Goal: Task Accomplishment & Management: Manage account settings

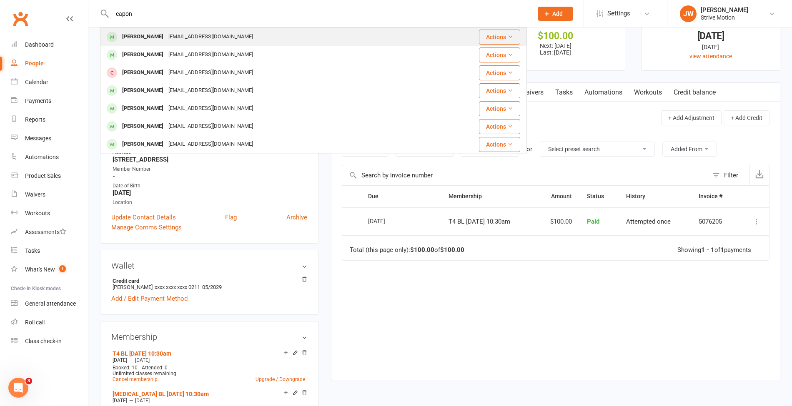
type input "capon"
click at [181, 33] on div "[EMAIL_ADDRESS][DOMAIN_NAME]" at bounding box center [211, 37] width 90 height 12
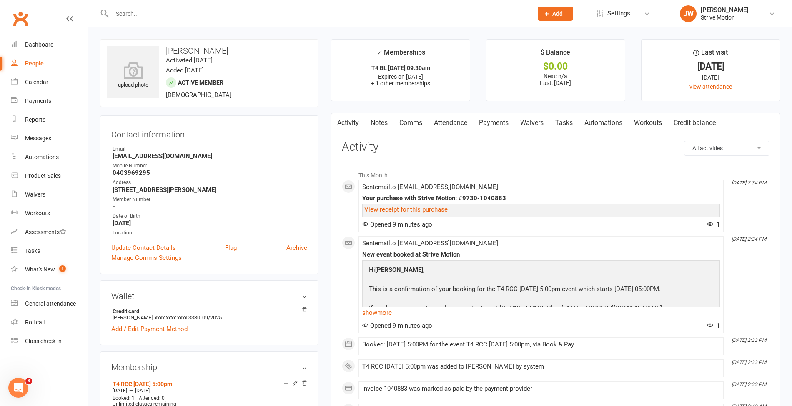
scroll to position [40, 0]
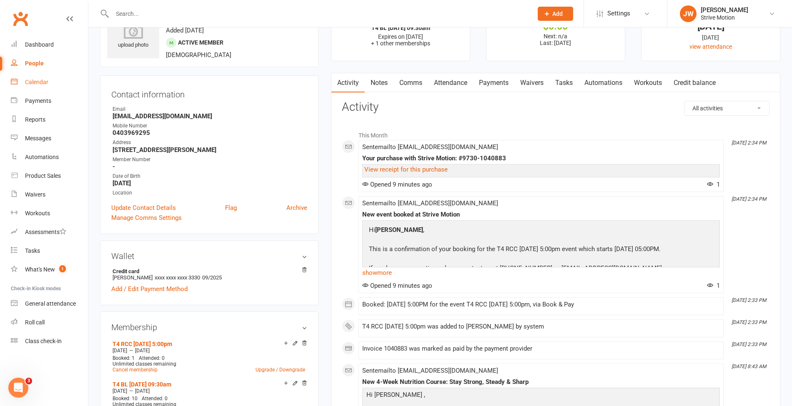
click at [46, 84] on div "Calendar" at bounding box center [36, 82] width 23 height 7
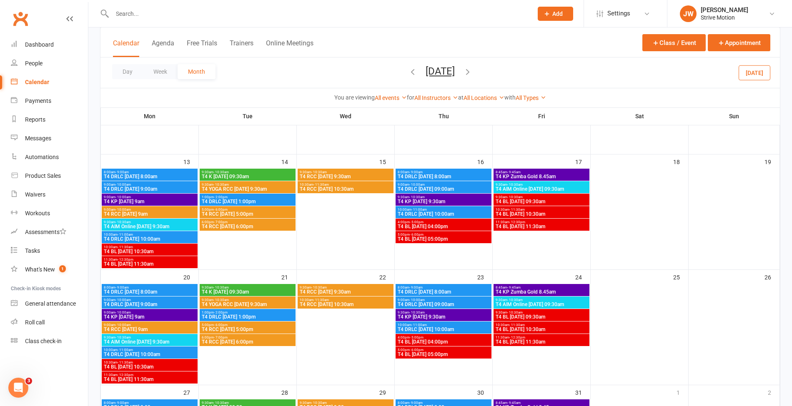
scroll to position [186, 0]
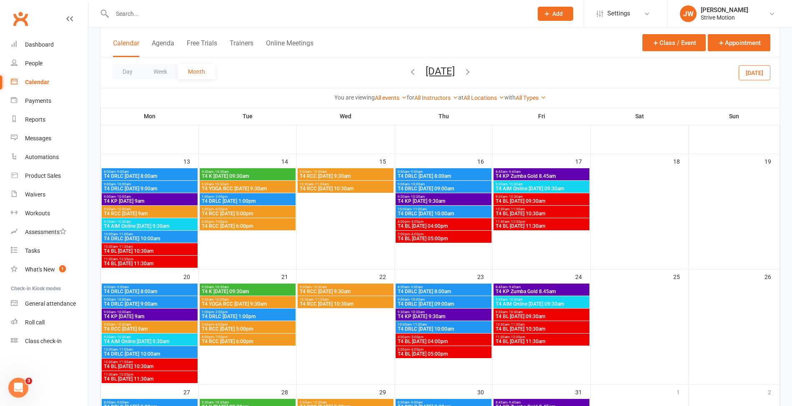
click at [236, 327] on span "T4 RCC [DATE] 5:00pm" at bounding box center [247, 329] width 93 height 5
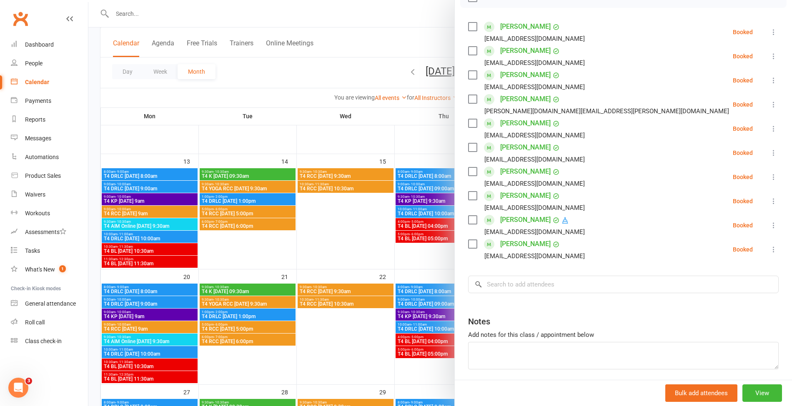
scroll to position [158, 0]
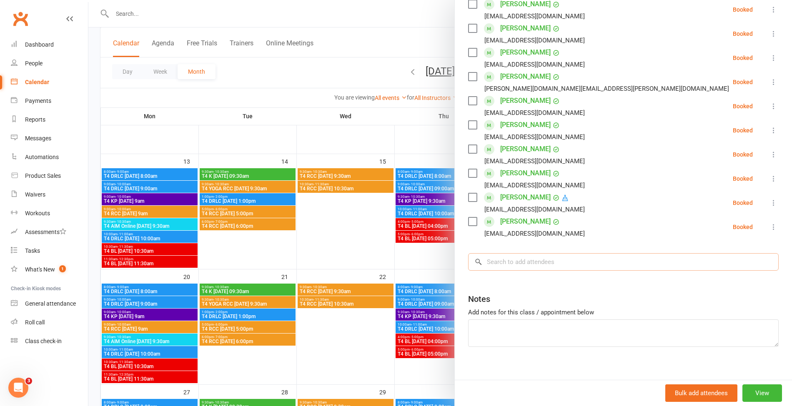
click at [532, 262] on input "search" at bounding box center [623, 262] width 310 height 18
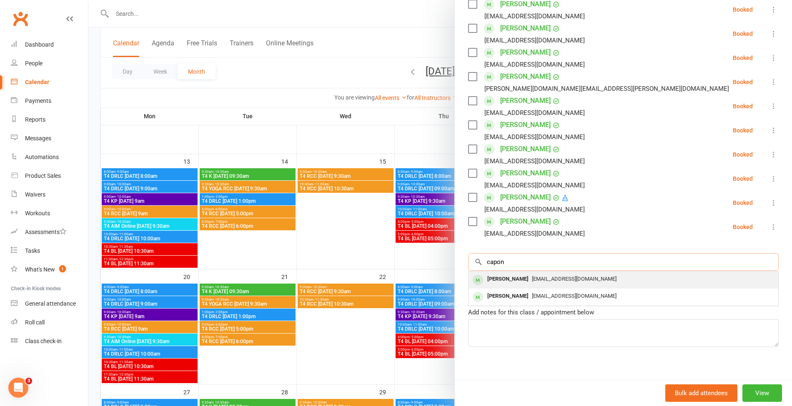
type input "capon"
click at [508, 276] on div "[PERSON_NAME]" at bounding box center [508, 279] width 48 height 12
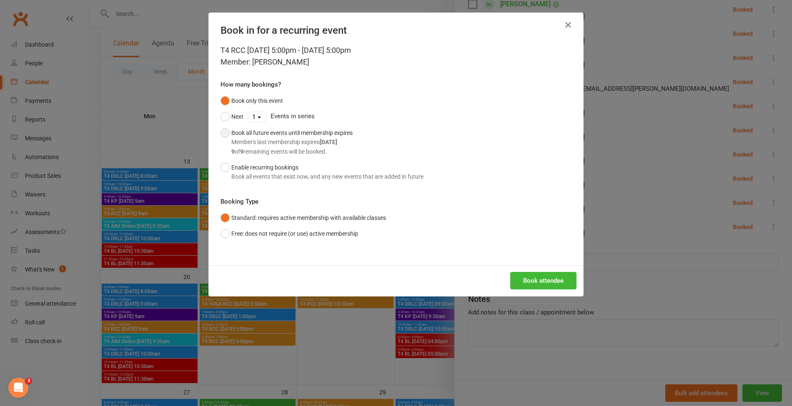
click at [323, 153] on div "9 of 9 remaining events will be booked." at bounding box center [291, 151] width 121 height 9
click at [532, 273] on button "Book attendee" at bounding box center [543, 281] width 66 height 18
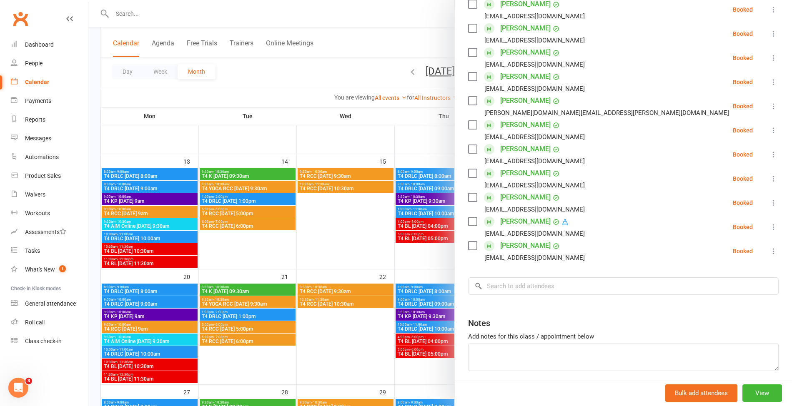
click at [233, 12] on div at bounding box center [440, 203] width 704 height 406
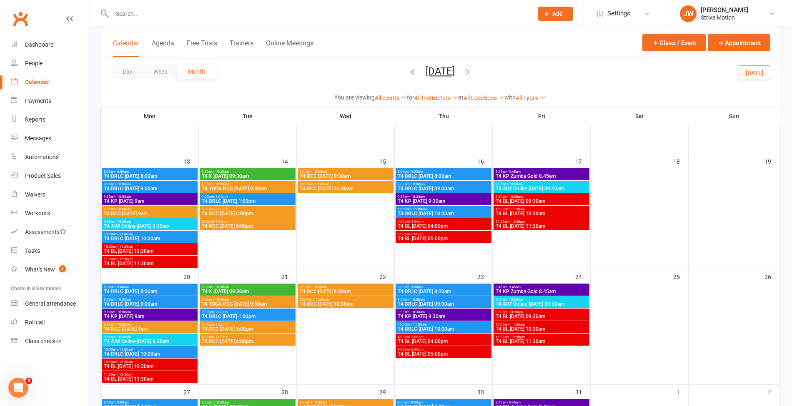
click at [210, 14] on input "text" at bounding box center [318, 14] width 417 height 12
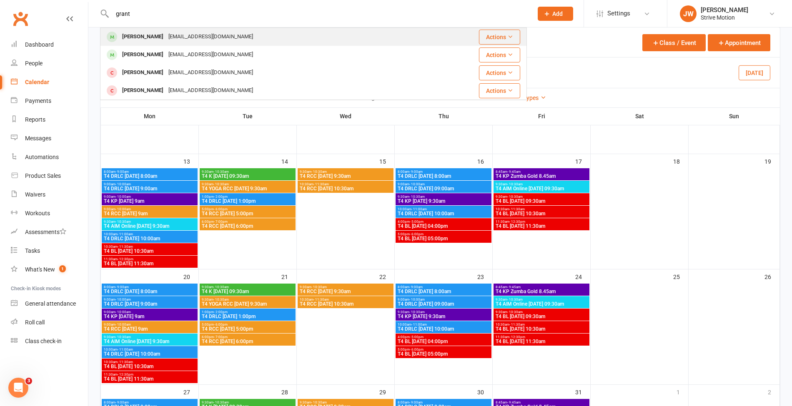
type input "grant"
click at [166, 33] on div "[EMAIL_ADDRESS][DOMAIN_NAME]" at bounding box center [211, 37] width 90 height 12
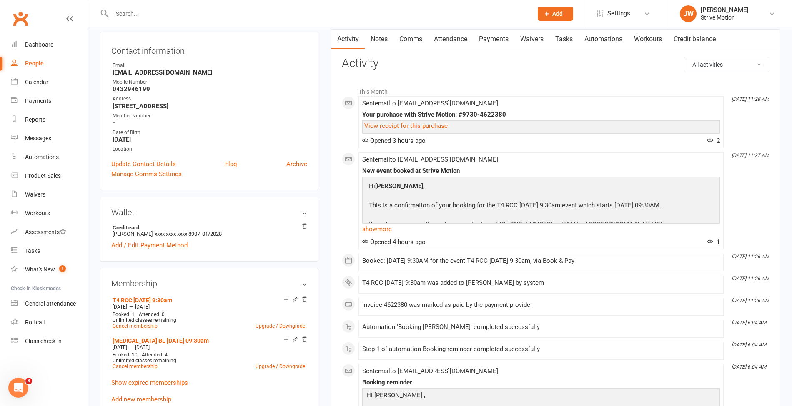
scroll to position [80, 0]
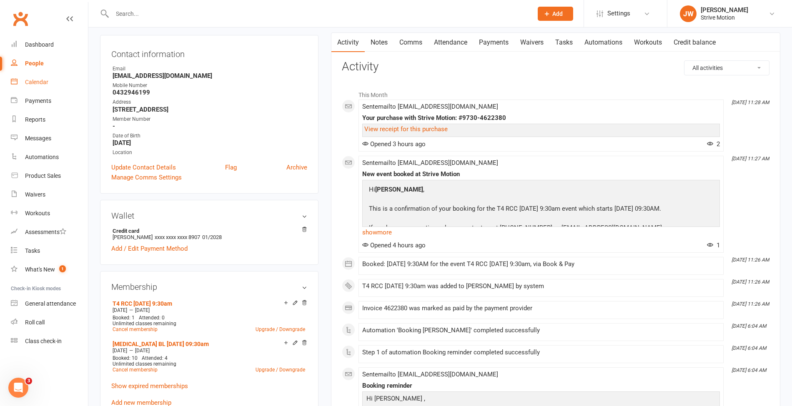
click at [39, 84] on div "Calendar" at bounding box center [36, 82] width 23 height 7
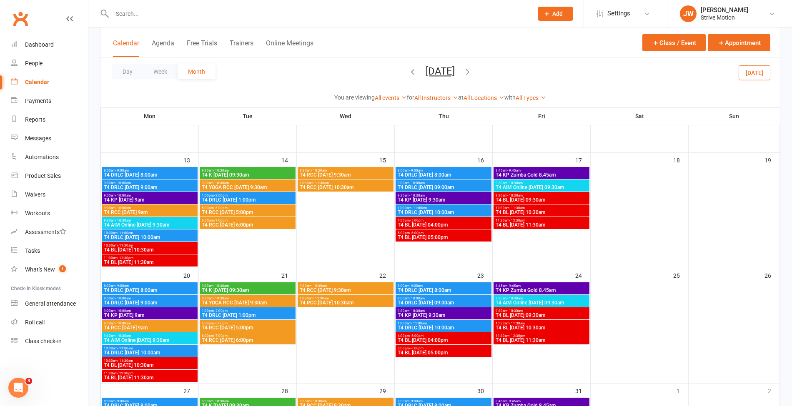
scroll to position [192, 0]
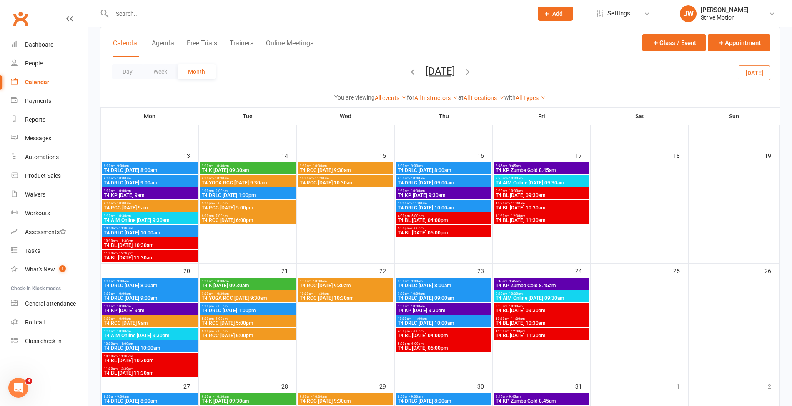
click at [319, 283] on span "T4 RCC [DATE] 9:30am" at bounding box center [345, 285] width 93 height 5
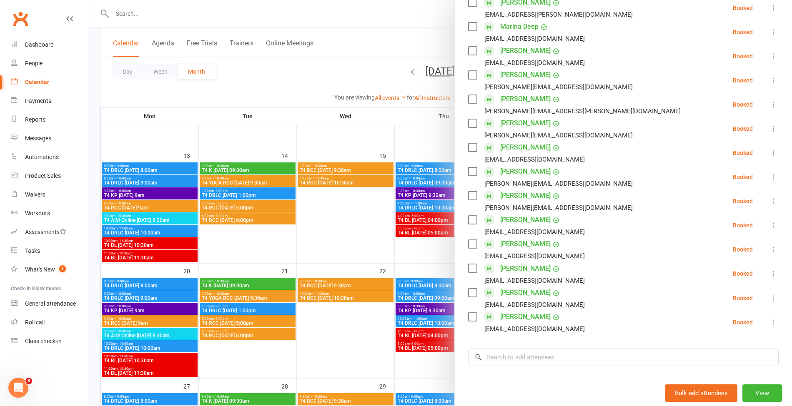
scroll to position [258, 0]
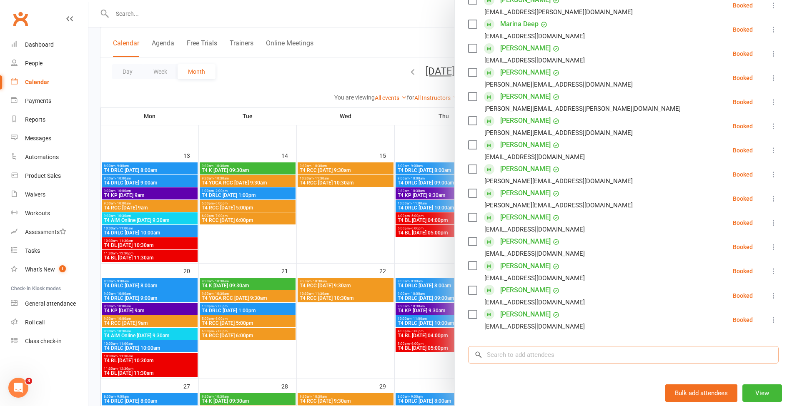
click at [503, 356] on input "search" at bounding box center [623, 355] width 310 height 18
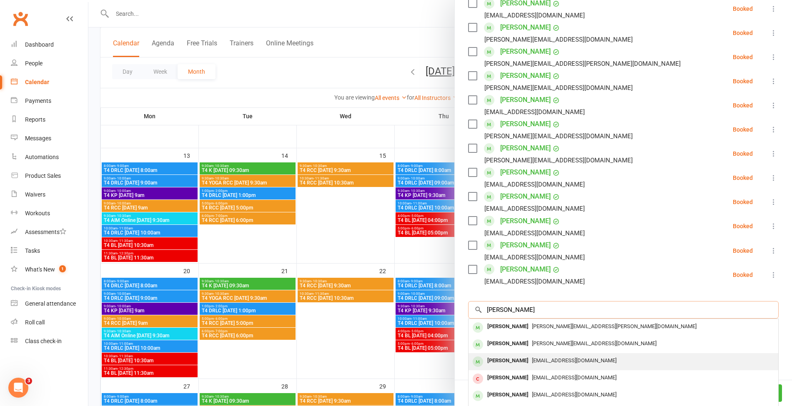
scroll to position [304, 0]
type input "[PERSON_NAME]"
click at [532, 360] on span "[EMAIL_ADDRESS][DOMAIN_NAME]" at bounding box center [574, 360] width 85 height 6
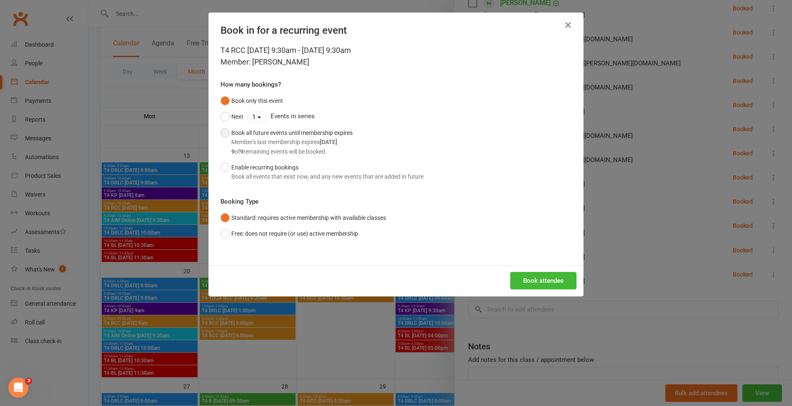
click at [258, 147] on div "9 of 9 remaining events will be booked." at bounding box center [291, 151] width 121 height 9
click at [545, 280] on button "Book attendee" at bounding box center [543, 281] width 66 height 18
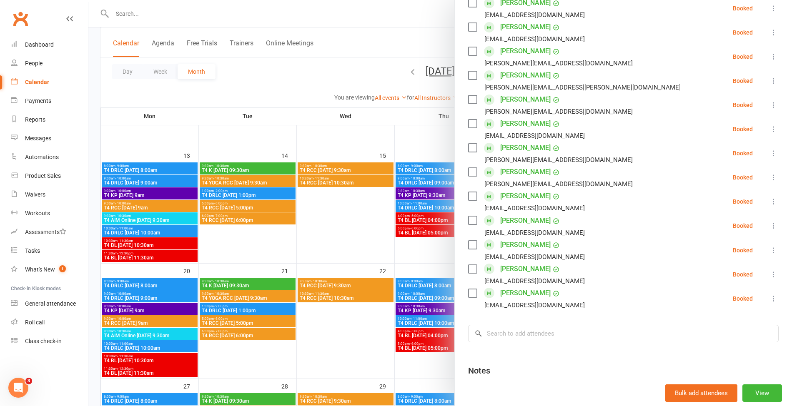
scroll to position [328, 0]
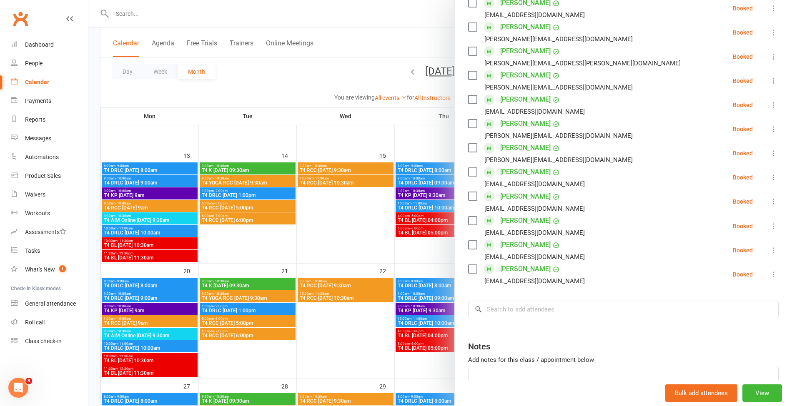
click at [218, 15] on div at bounding box center [440, 203] width 704 height 406
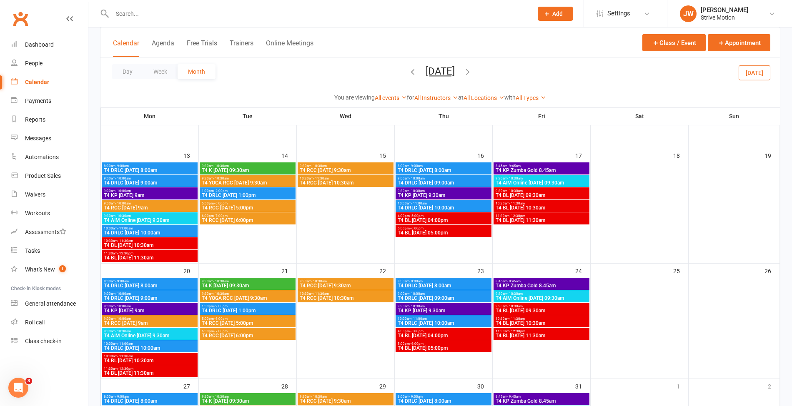
click at [189, 15] on input "text" at bounding box center [318, 14] width 417 height 12
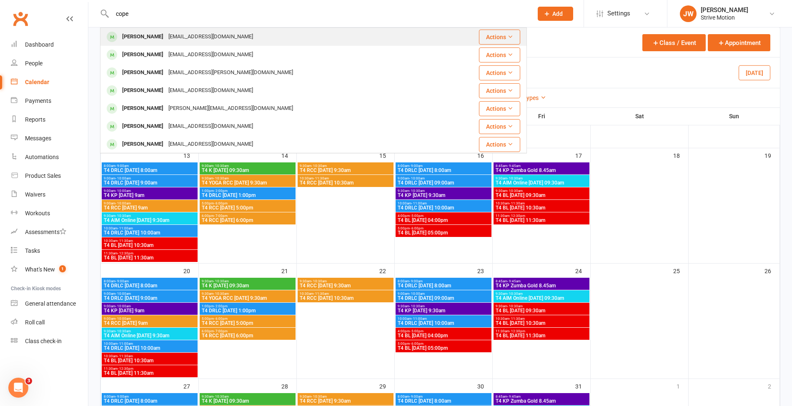
type input "cope"
click at [169, 32] on div "[EMAIL_ADDRESS][DOMAIN_NAME]" at bounding box center [211, 37] width 90 height 12
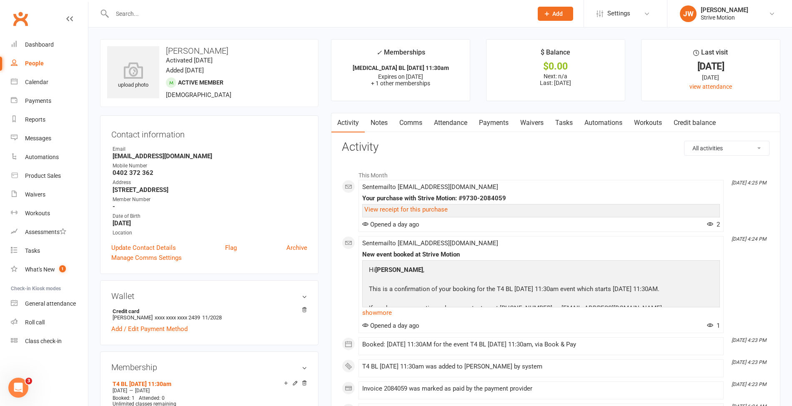
scroll to position [65, 0]
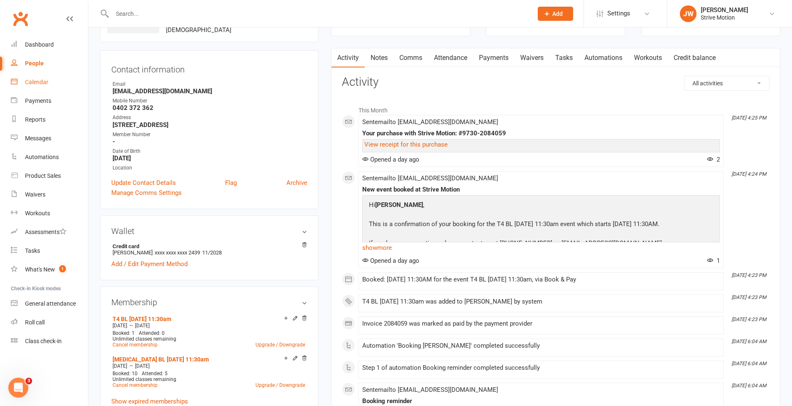
click at [40, 81] on div "Calendar" at bounding box center [36, 82] width 23 height 7
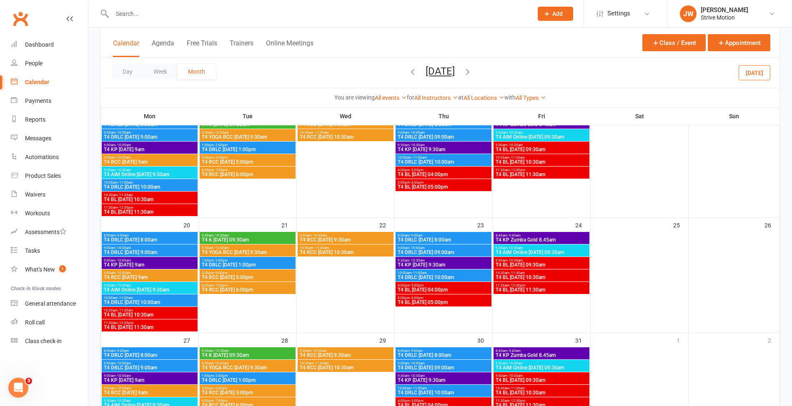
scroll to position [252, 0]
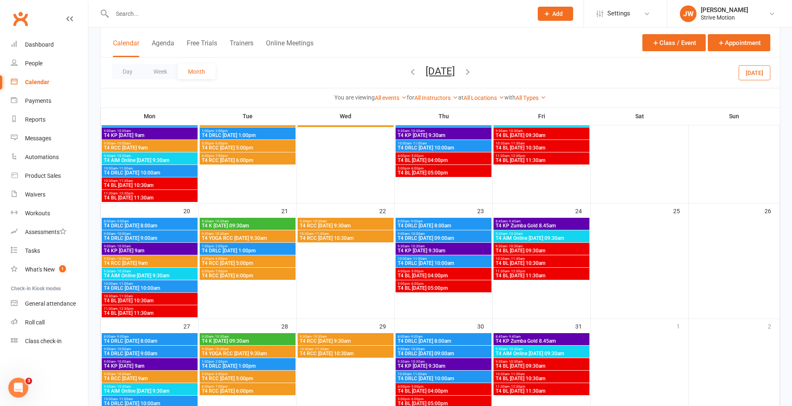
click at [151, 312] on span "T4 BL [DATE] 11:30am" at bounding box center [149, 313] width 93 height 5
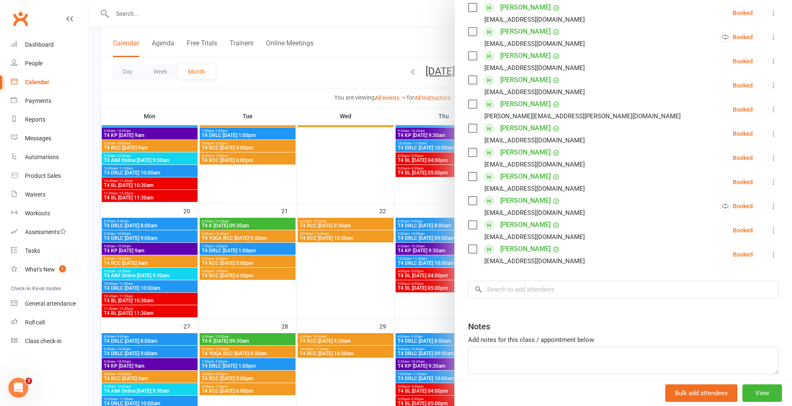
scroll to position [215, 0]
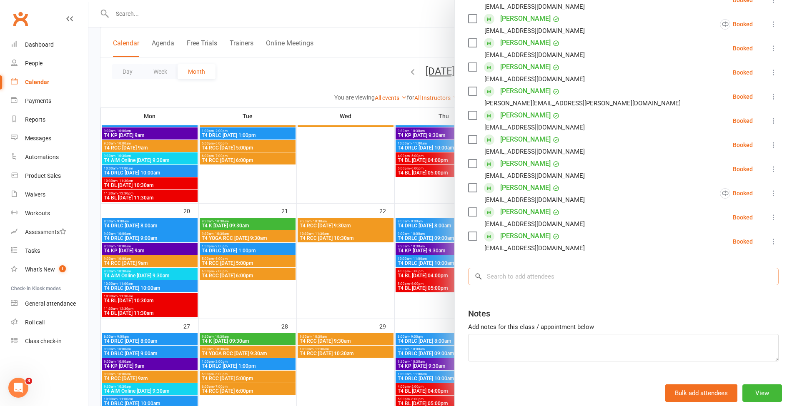
click at [517, 277] on input "search" at bounding box center [623, 277] width 310 height 18
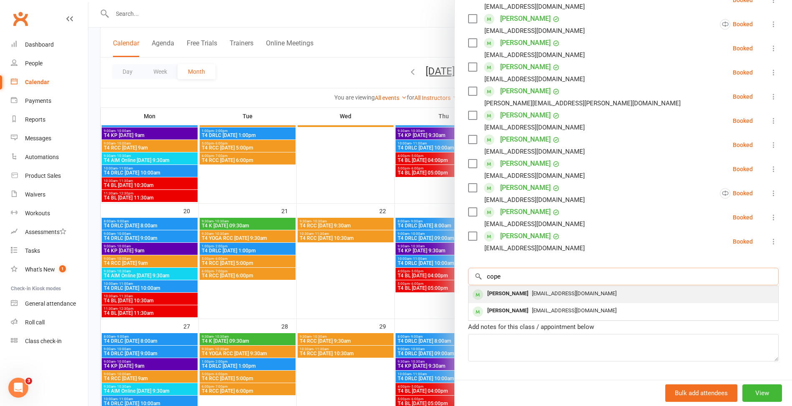
type input "cope"
click at [532, 292] on span "[EMAIL_ADDRESS][DOMAIN_NAME]" at bounding box center [574, 293] width 85 height 6
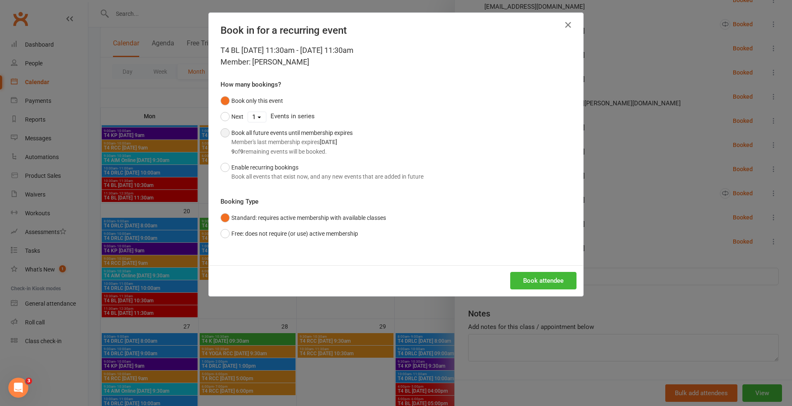
click at [261, 135] on div "Book all future events until membership expires Member's last membership expire…" at bounding box center [291, 142] width 121 height 28
click at [522, 277] on button "Book attendee" at bounding box center [543, 281] width 66 height 18
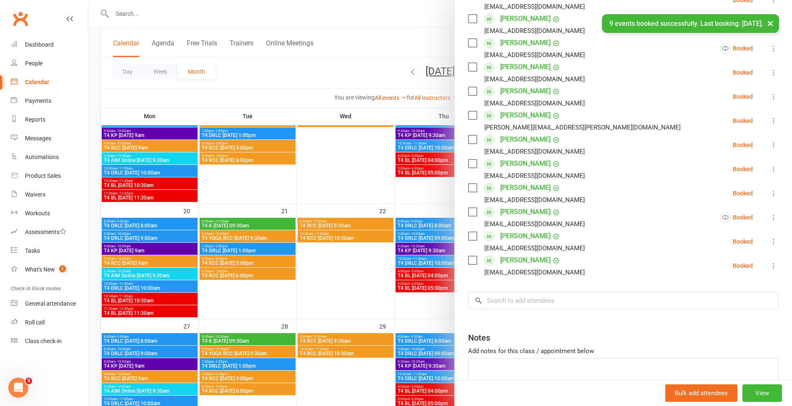
click at [303, 13] on div at bounding box center [440, 203] width 704 height 406
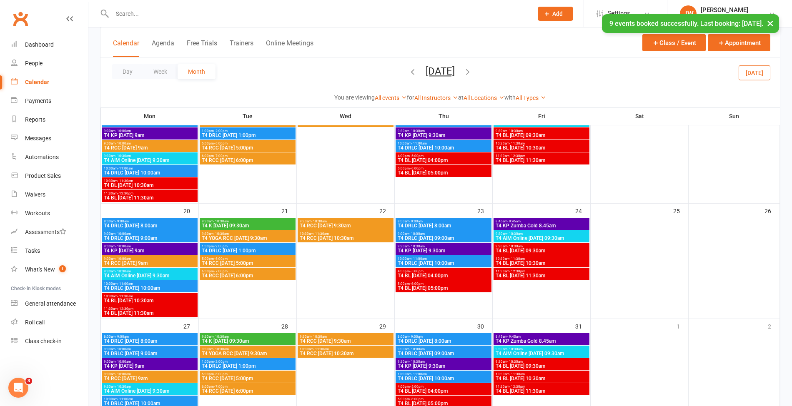
click at [275, 14] on div "× 9 events booked successfully. Last booking: [DATE]." at bounding box center [390, 14] width 781 height 0
click at [255, 14] on div "× 9 events booked successfully. Last booking: [DATE]." at bounding box center [390, 14] width 781 height 0
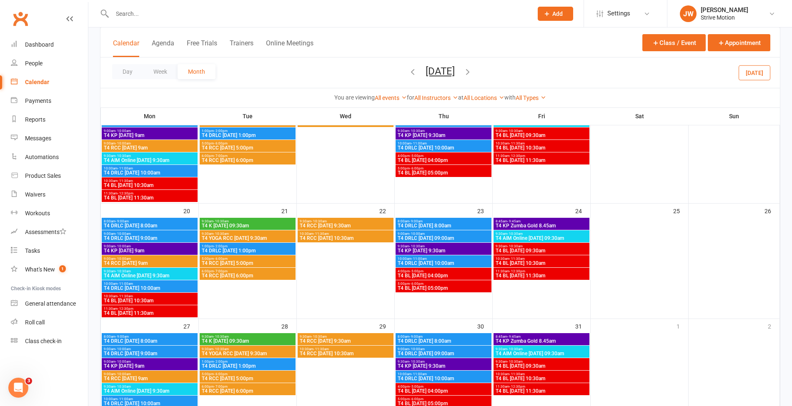
click at [143, 16] on input "text" at bounding box center [318, 14] width 417 height 12
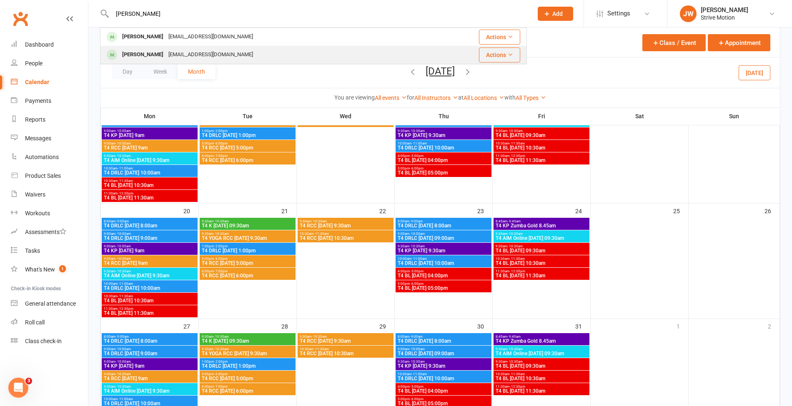
type input "[PERSON_NAME]"
click at [159, 50] on div "[PERSON_NAME]" at bounding box center [143, 55] width 46 height 12
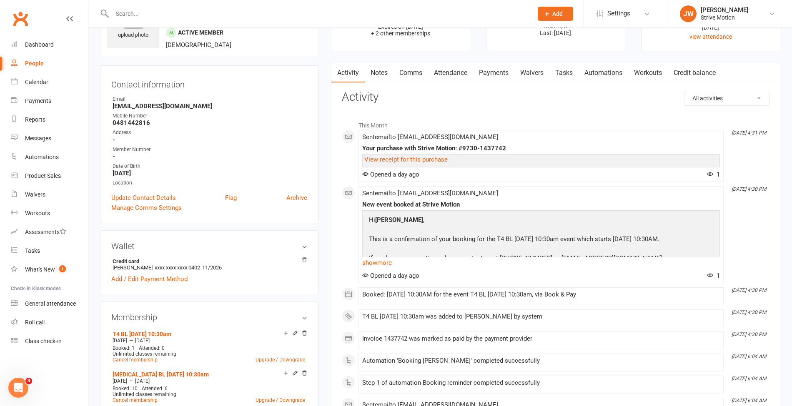
scroll to position [50, 0]
click at [36, 75] on link "Calendar" at bounding box center [49, 82] width 77 height 19
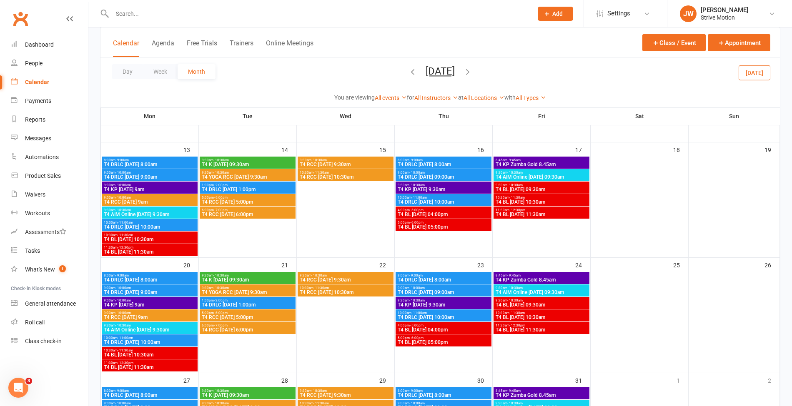
scroll to position [198, 0]
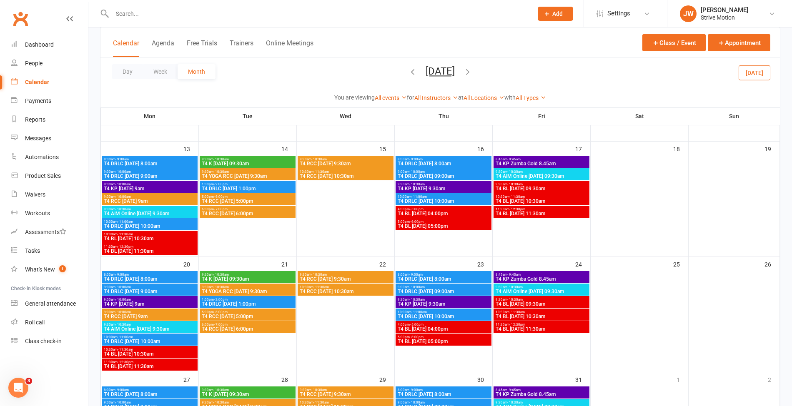
click at [151, 354] on span "T4 BL [DATE] 10:30am" at bounding box center [149, 354] width 93 height 5
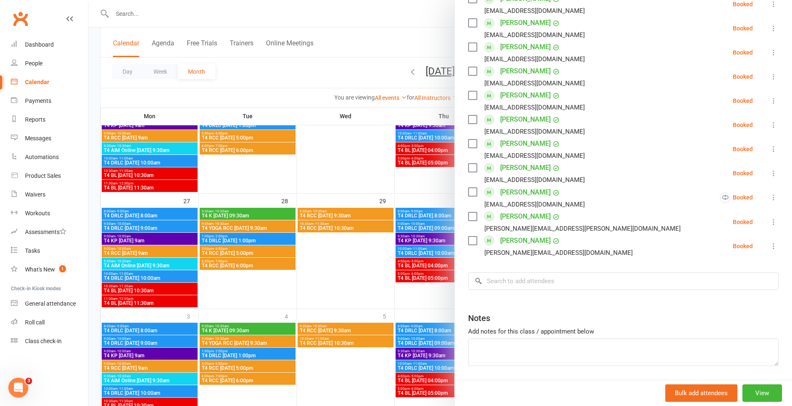
scroll to position [386, 0]
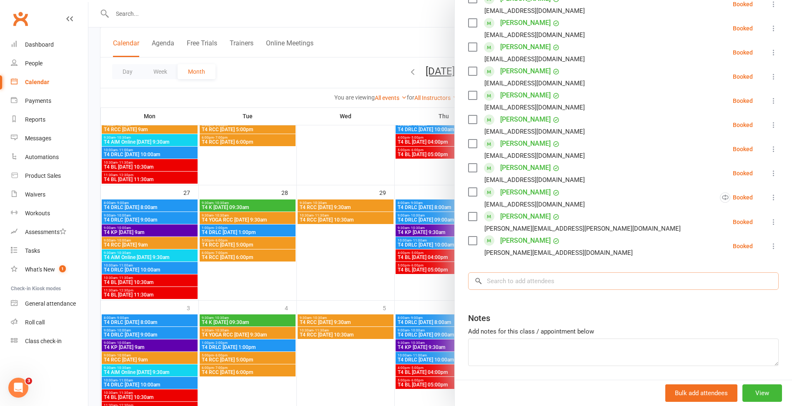
click at [523, 273] on input "search" at bounding box center [623, 282] width 310 height 18
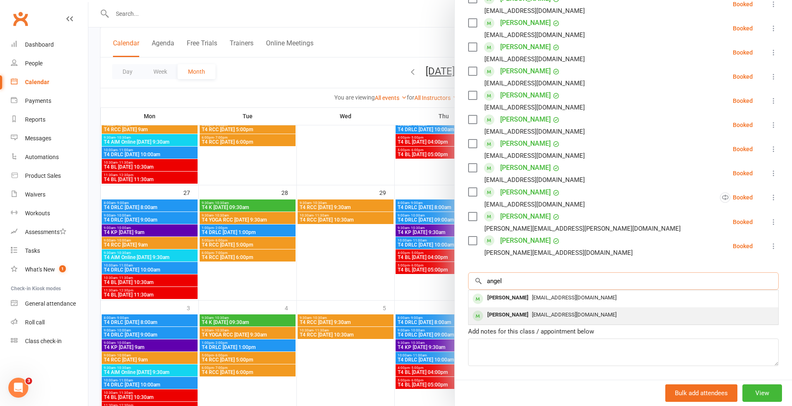
type input "angel"
click at [522, 309] on div "[PERSON_NAME]" at bounding box center [508, 315] width 48 height 12
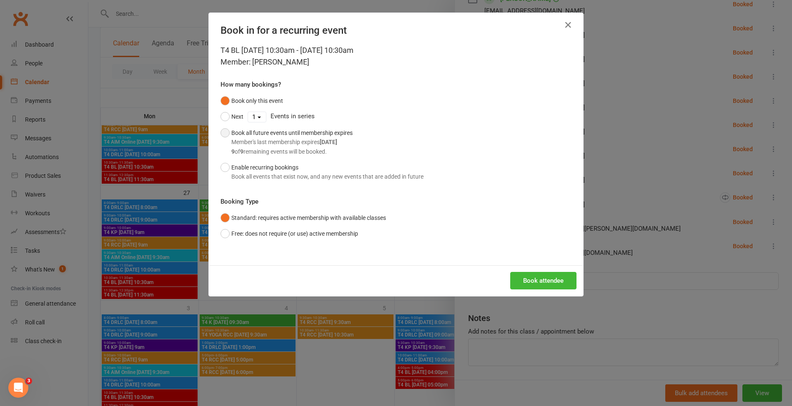
click at [301, 156] on div "9 of 9 remaining events will be booked." at bounding box center [291, 151] width 121 height 9
click at [536, 282] on button "Book attendee" at bounding box center [543, 281] width 66 height 18
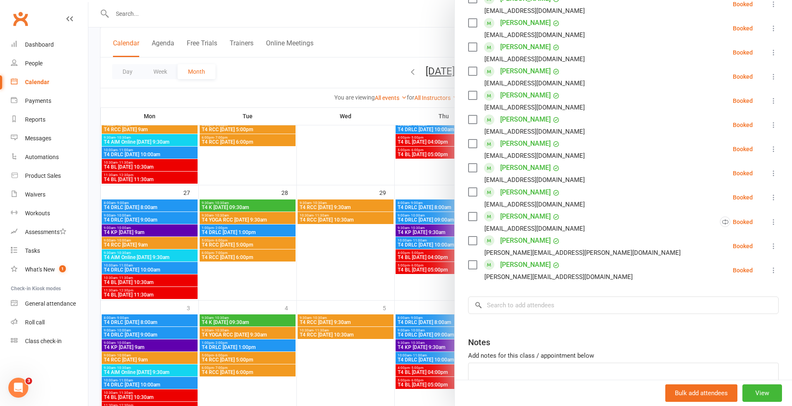
click at [228, 20] on div at bounding box center [440, 203] width 704 height 406
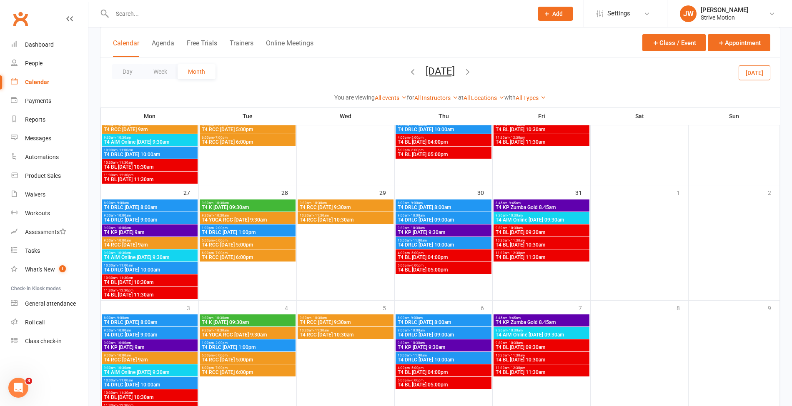
click at [213, 18] on input "text" at bounding box center [318, 14] width 417 height 12
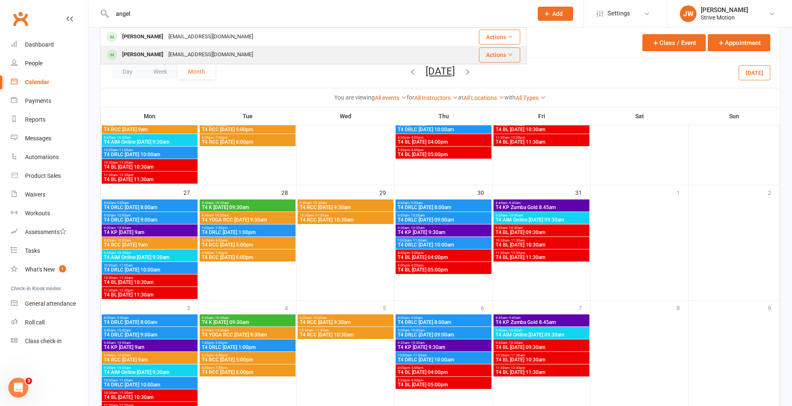
type input "angel"
click at [171, 55] on div "[EMAIL_ADDRESS][DOMAIN_NAME]" at bounding box center [211, 55] width 90 height 12
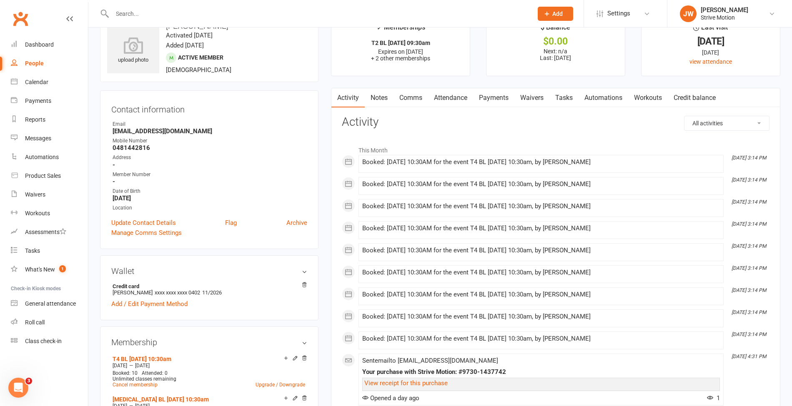
scroll to position [20, 0]
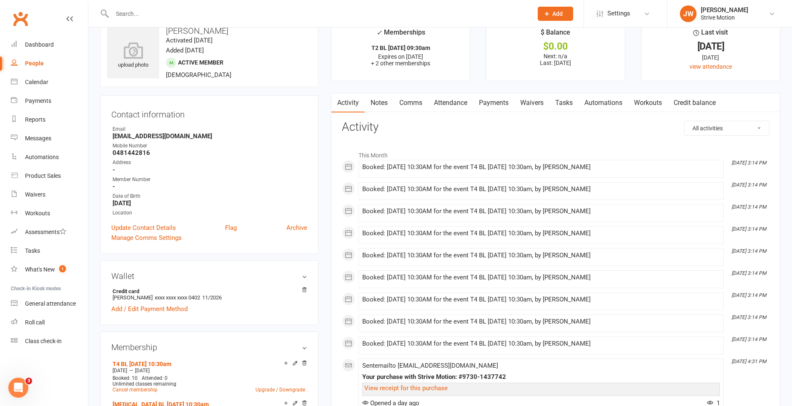
click at [167, 10] on input "text" at bounding box center [318, 14] width 417 height 12
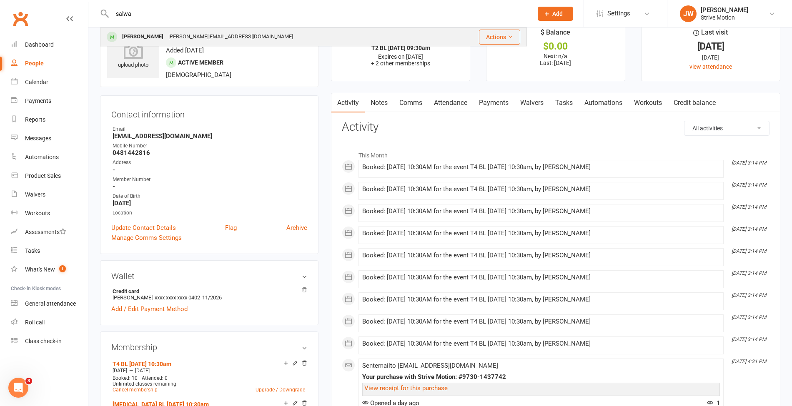
type input "salwa"
click at [166, 33] on div "[PERSON_NAME][EMAIL_ADDRESS][DOMAIN_NAME]" at bounding box center [231, 37] width 130 height 12
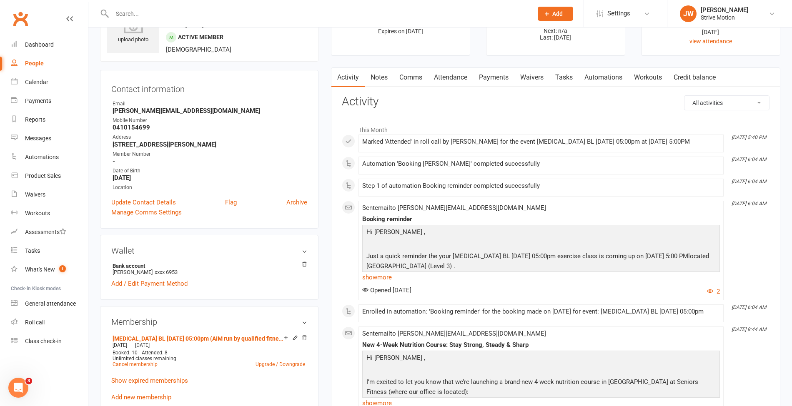
scroll to position [44, 0]
click at [30, 75] on link "Calendar" at bounding box center [49, 82] width 77 height 19
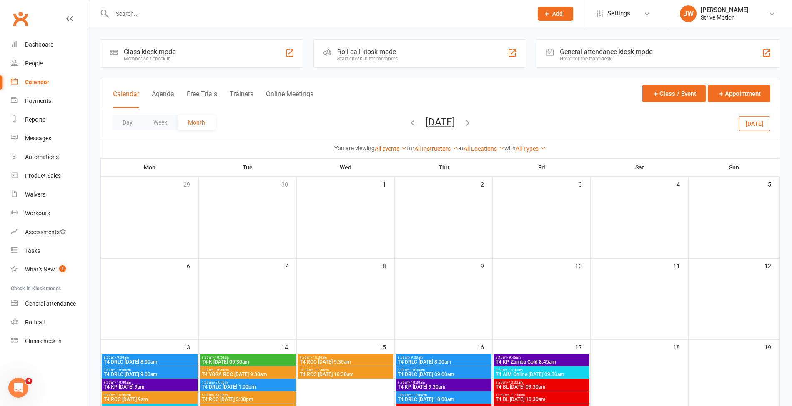
click at [408, 125] on icon "button" at bounding box center [412, 122] width 9 height 9
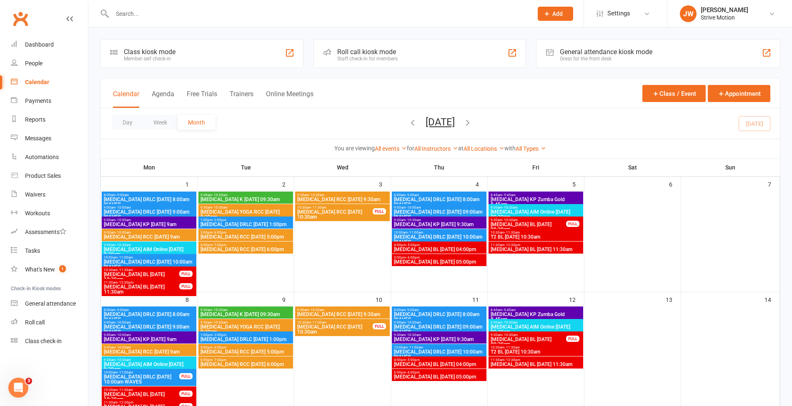
click at [343, 311] on span "9:30am - 10:30am" at bounding box center [342, 310] width 91 height 4
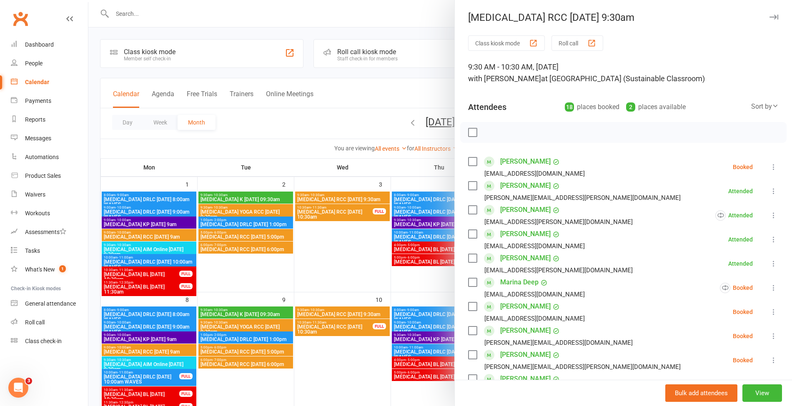
scroll to position [0, 0]
click at [375, 67] on div at bounding box center [440, 203] width 704 height 406
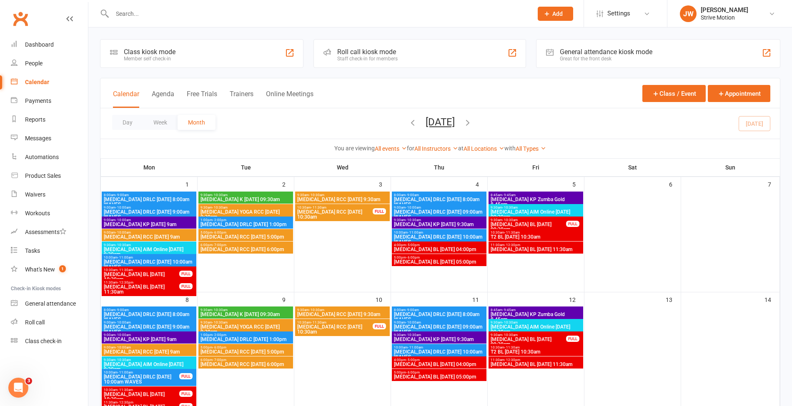
click at [472, 121] on icon "button" at bounding box center [467, 122] width 9 height 9
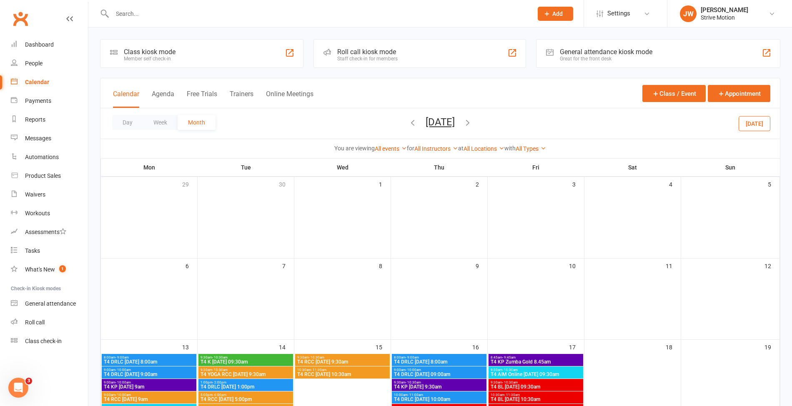
click at [158, 7] on div at bounding box center [313, 13] width 427 height 27
click at [138, 15] on input "text" at bounding box center [318, 14] width 417 height 12
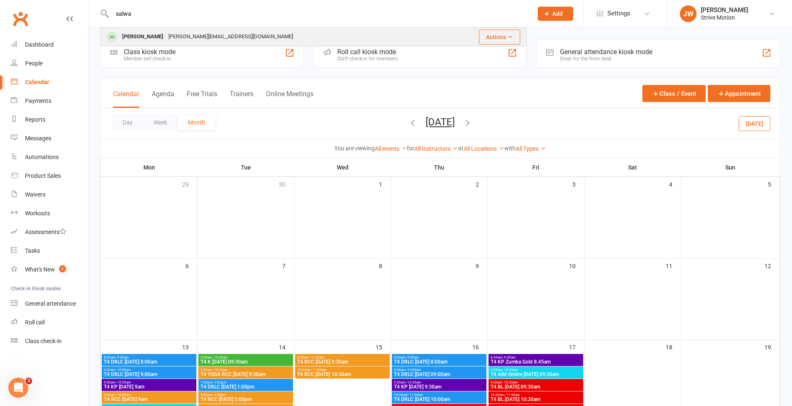
type input "salwa"
click at [146, 29] on div "[PERSON_NAME] Kerbage [EMAIL_ADDRESS][DOMAIN_NAME]" at bounding box center [272, 36] width 342 height 17
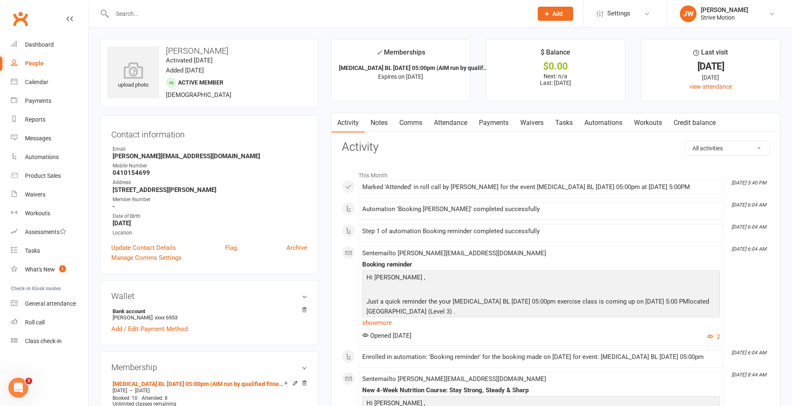
click at [201, 20] on div at bounding box center [313, 13] width 427 height 27
click at [197, 20] on div at bounding box center [313, 13] width 427 height 27
click at [190, 17] on input "text" at bounding box center [318, 14] width 417 height 12
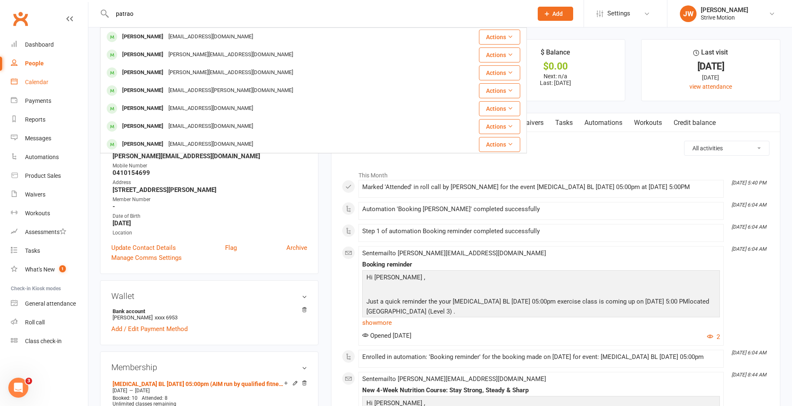
type input "patrao"
click at [34, 80] on div "Calendar" at bounding box center [36, 82] width 23 height 7
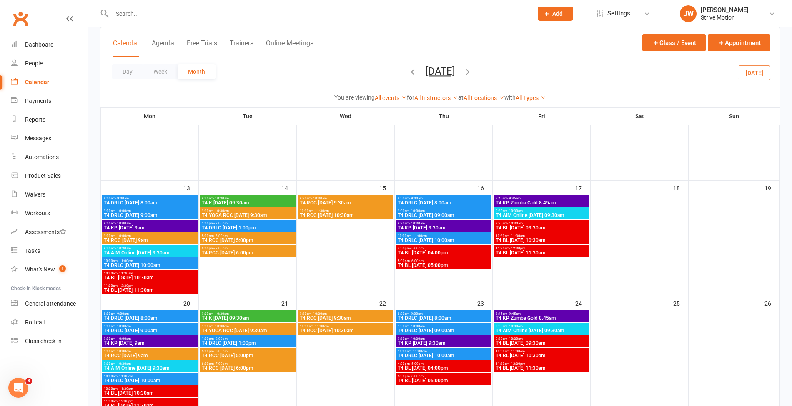
scroll to position [161, 0]
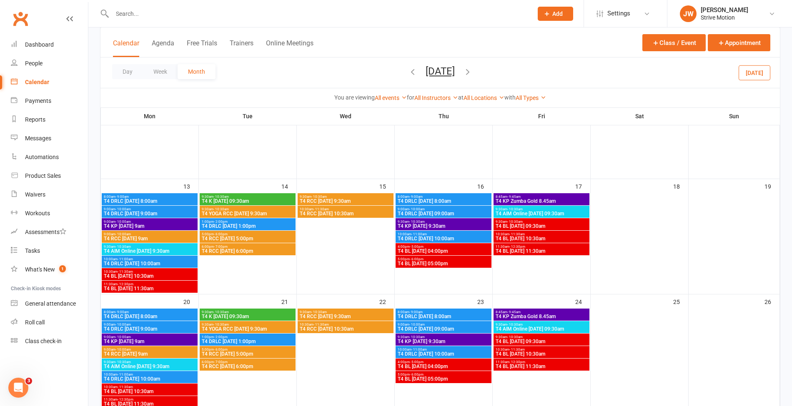
click at [162, 278] on span "T4 BL [DATE] 10:30am" at bounding box center [149, 276] width 93 height 5
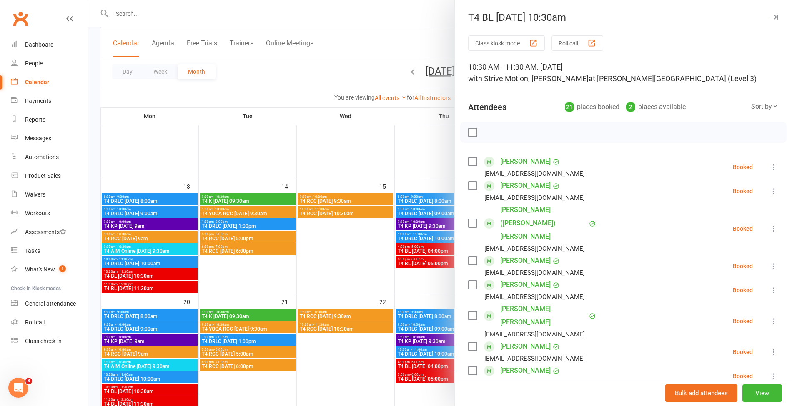
click at [273, 28] on div at bounding box center [440, 203] width 704 height 406
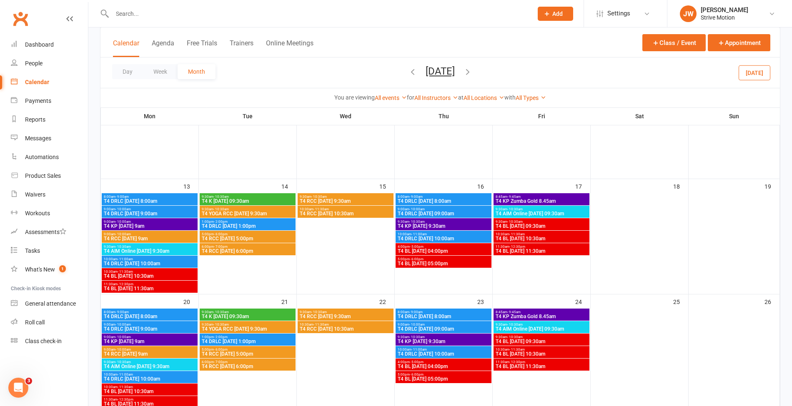
click at [245, 15] on input "text" at bounding box center [318, 14] width 417 height 12
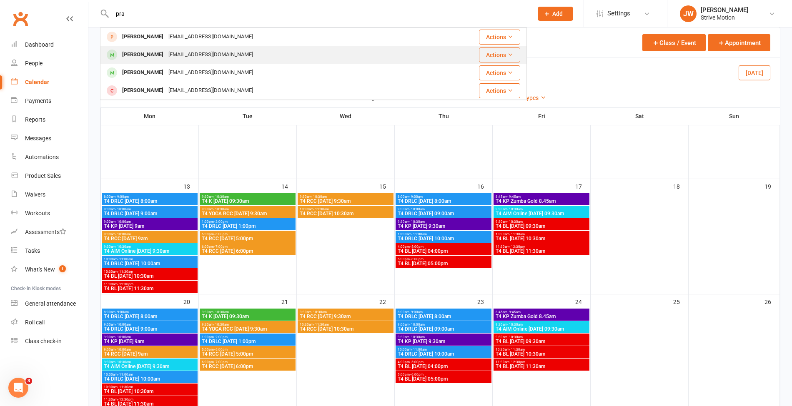
type input "pra"
click at [189, 58] on div "[EMAIL_ADDRESS][DOMAIN_NAME]" at bounding box center [211, 55] width 90 height 12
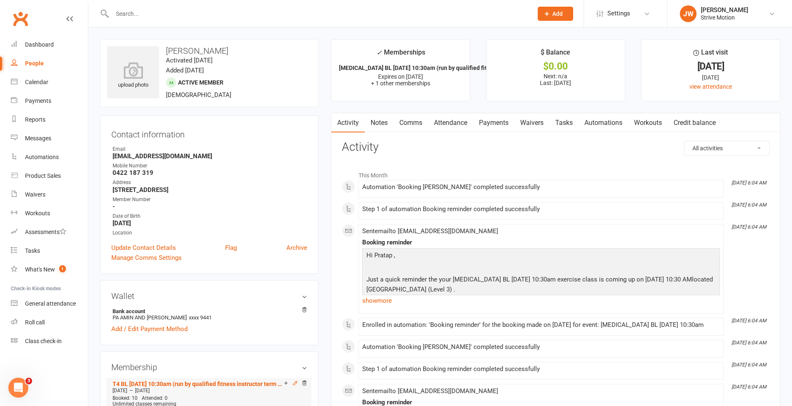
click at [295, 384] on icon at bounding box center [295, 384] width 6 height 6
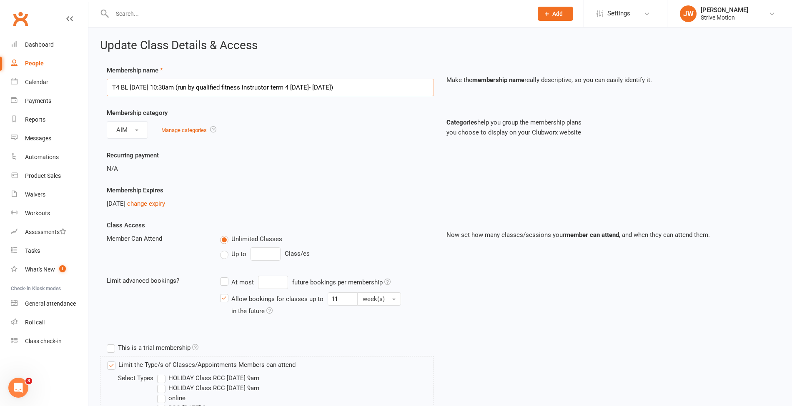
drag, startPoint x: 178, startPoint y: 86, endPoint x: 406, endPoint y: 78, distance: 229.0
click at [406, 78] on div "Membership name T4 BL [DATE] 10:30am (run by qualified fitness instructor term …" at bounding box center [270, 80] width 340 height 31
click at [41, 92] on link "Payments" at bounding box center [49, 101] width 77 height 19
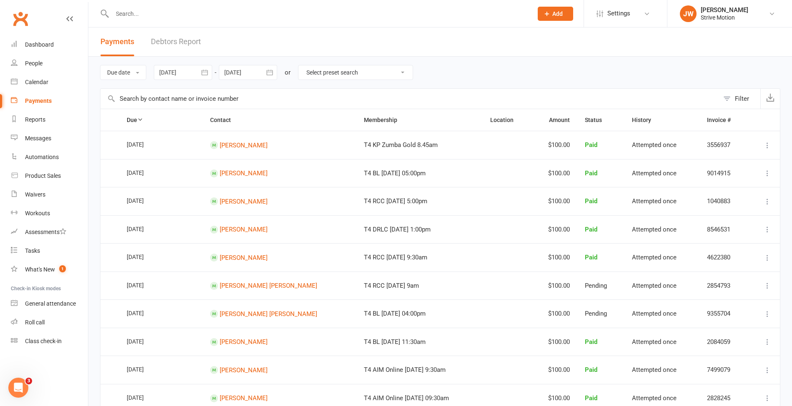
click at [175, 10] on input "text" at bounding box center [318, 14] width 417 height 12
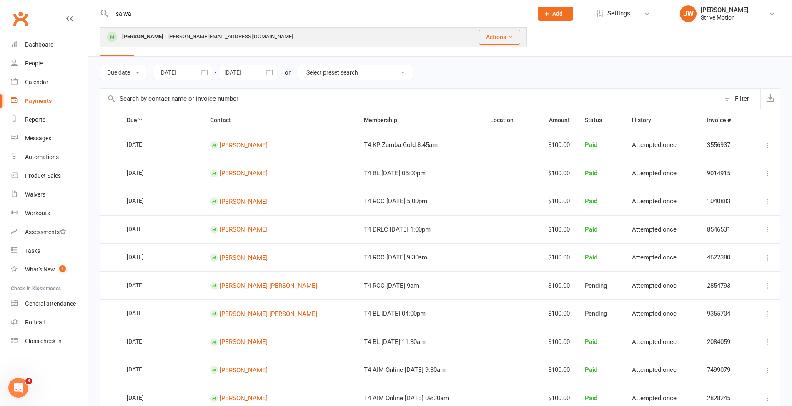
type input "salwa"
click at [173, 31] on div "[PERSON_NAME][EMAIL_ADDRESS][DOMAIN_NAME]" at bounding box center [231, 37] width 130 height 12
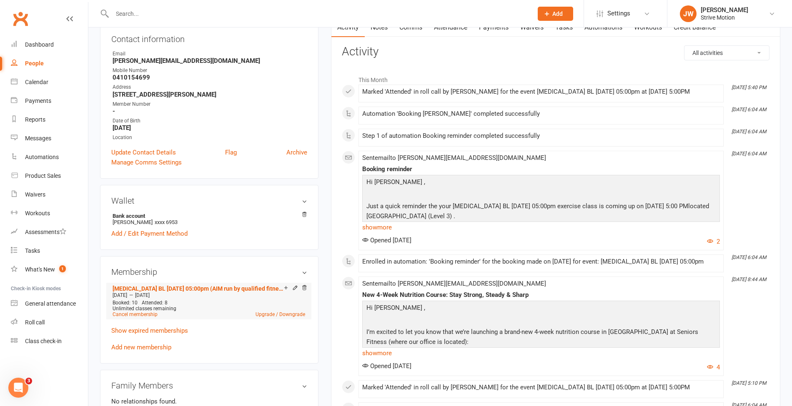
scroll to position [96, 0]
click at [147, 346] on link "Add new membership" at bounding box center [141, 347] width 60 height 8
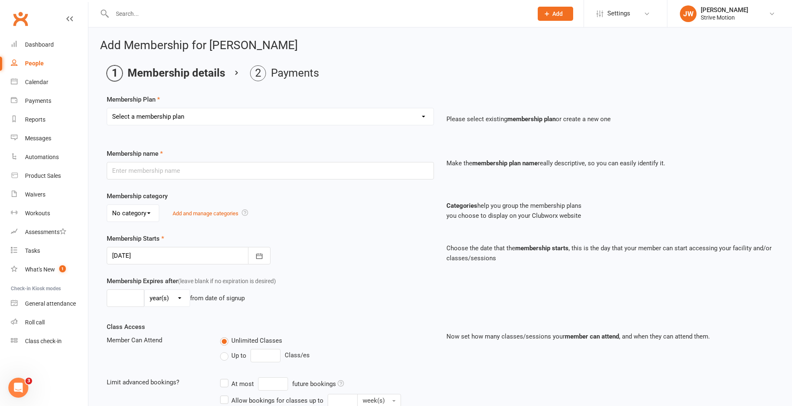
click at [175, 114] on select "Select a membership plan Create new Membership Plan T4 RCC [DATE] 9am T4 BL [DA…" at bounding box center [270, 116] width 326 height 17
select select "16"
click at [107, 108] on select "Select a membership plan Create new Membership Plan T4 RCC [DATE] 9am T4 BL [DA…" at bounding box center [270, 116] width 326 height 17
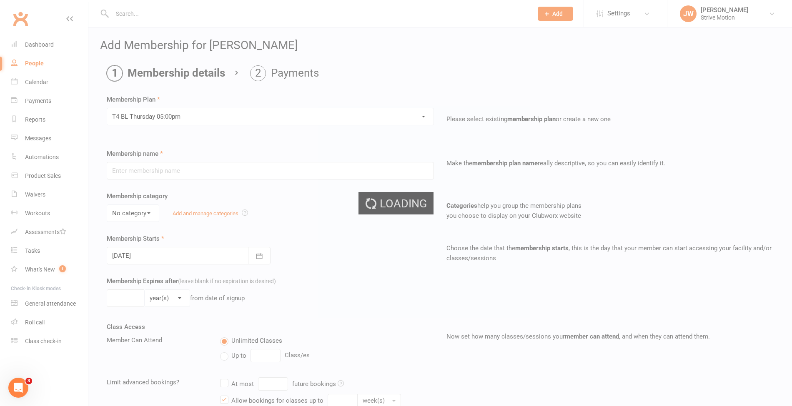
type input "T4 BL [DATE] 05:00pm"
select select "0"
type input "20"
select select "1"
type input "14"
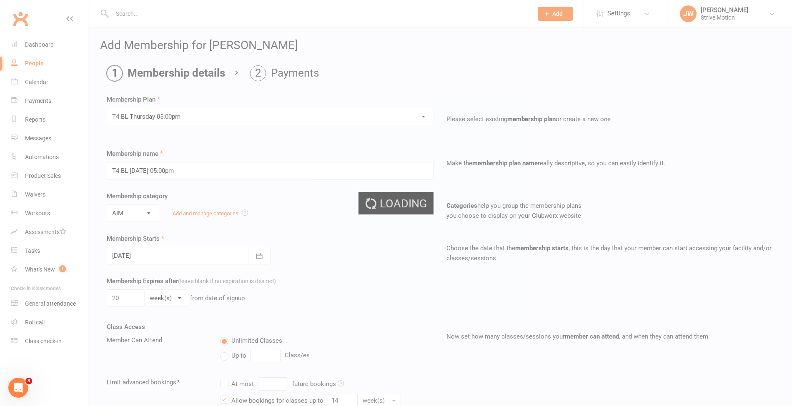
type input "[DATE]"
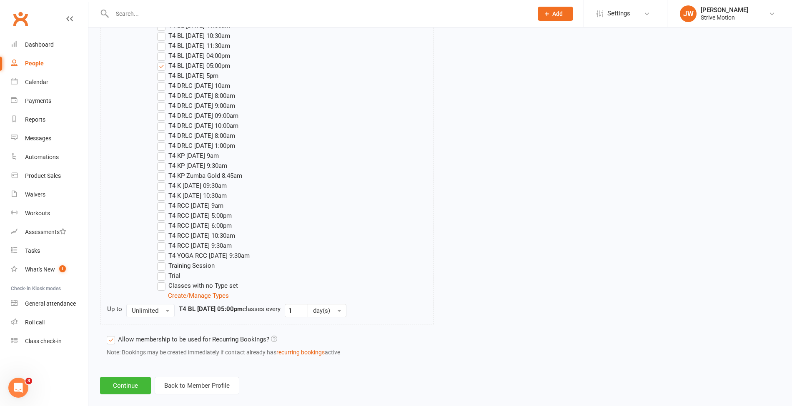
scroll to position [1354, 0]
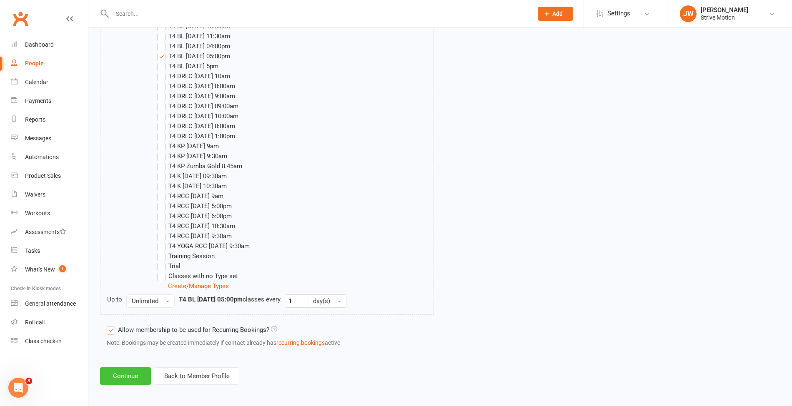
click at [120, 372] on button "Continue" at bounding box center [125, 377] width 51 height 18
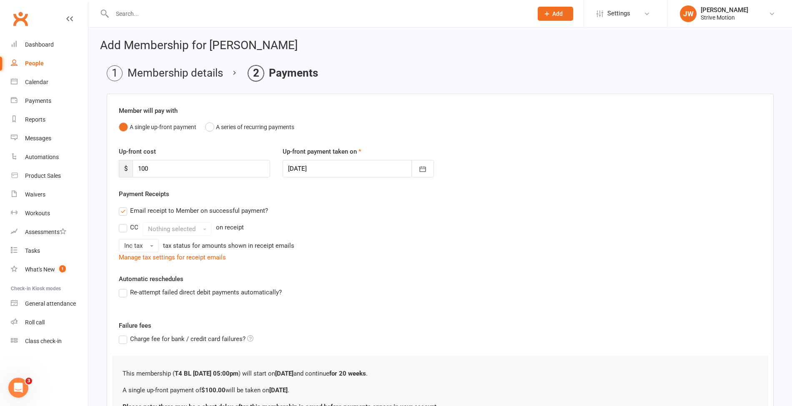
scroll to position [79, 0]
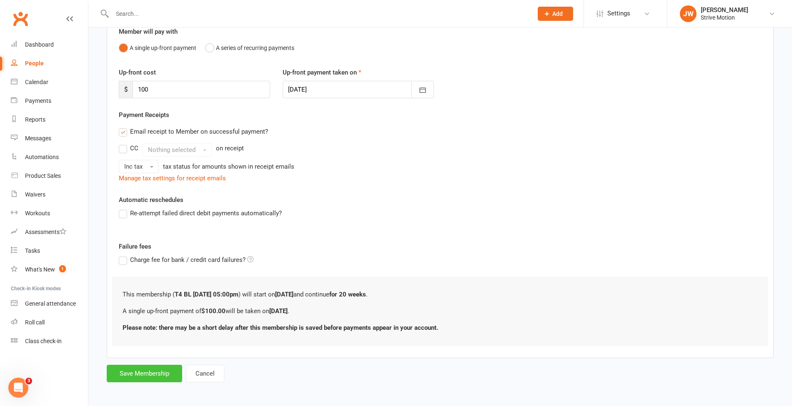
click at [145, 377] on button "Save Membership" at bounding box center [144, 374] width 75 height 18
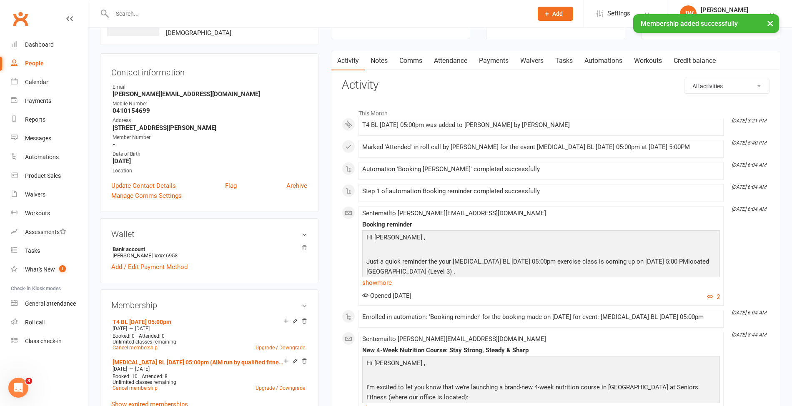
scroll to position [63, 0]
click at [295, 319] on icon at bounding box center [295, 321] width 4 height 4
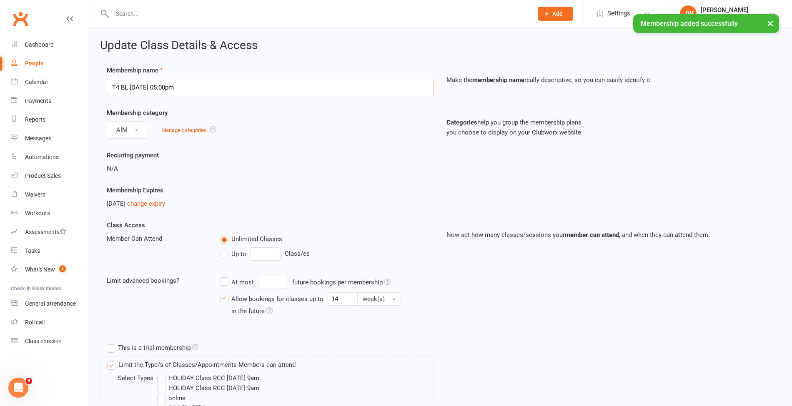
click at [250, 91] on input "T4 BL [DATE] 05:00pm" at bounding box center [270, 88] width 327 height 18
paste input "(run by qualified fitness instructor term 4 [DATE]- [DATE])"
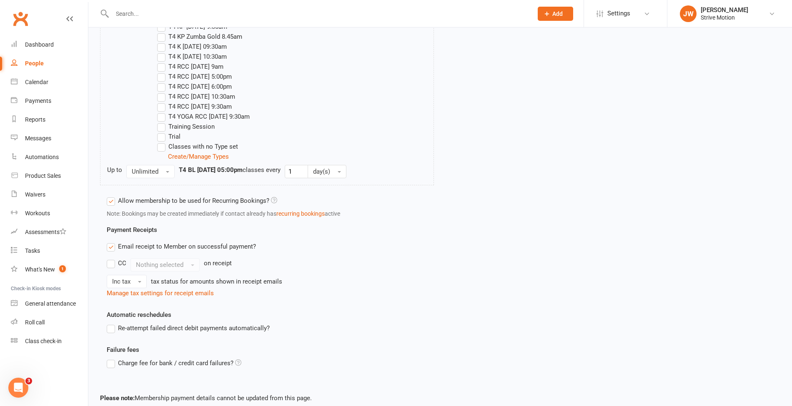
scroll to position [1425, 0]
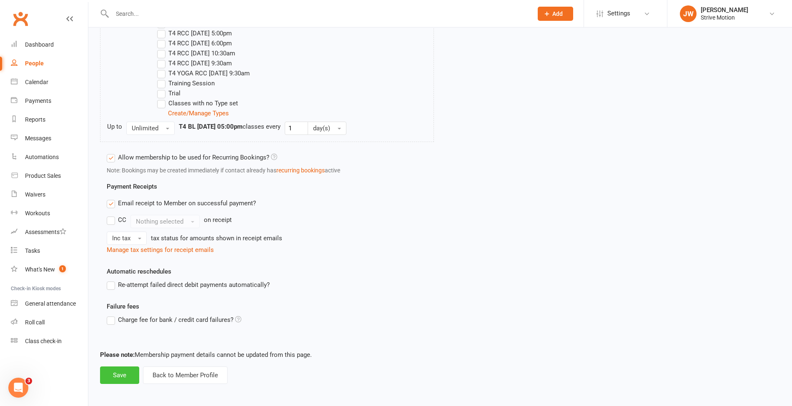
click at [114, 368] on button "Save" at bounding box center [119, 376] width 39 height 18
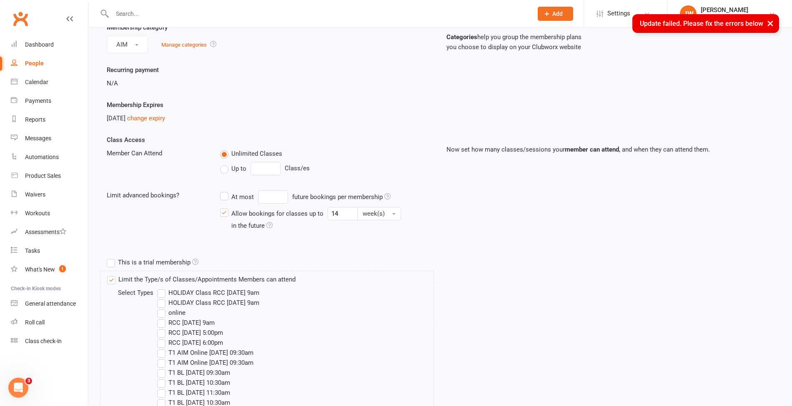
scroll to position [0, 0]
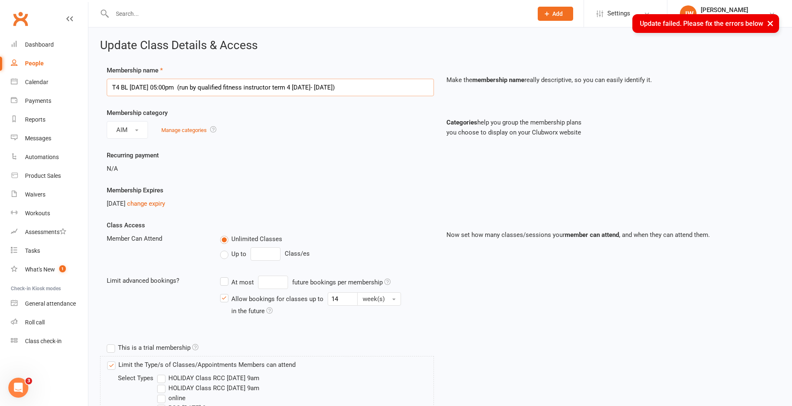
click at [399, 88] on input "T4 BL [DATE] 05:00pm (run by qualified fitness instructor term 4 [DATE]- [DATE])" at bounding box center [270, 88] width 327 height 18
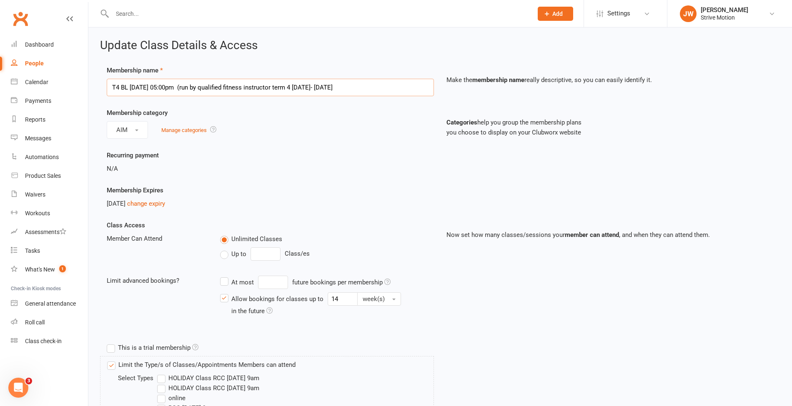
click at [186, 86] on input "T4 BL [DATE] 05:00pm (run by qualified fitness instructor term 4 [DATE]- [DATE]" at bounding box center [270, 88] width 327 height 18
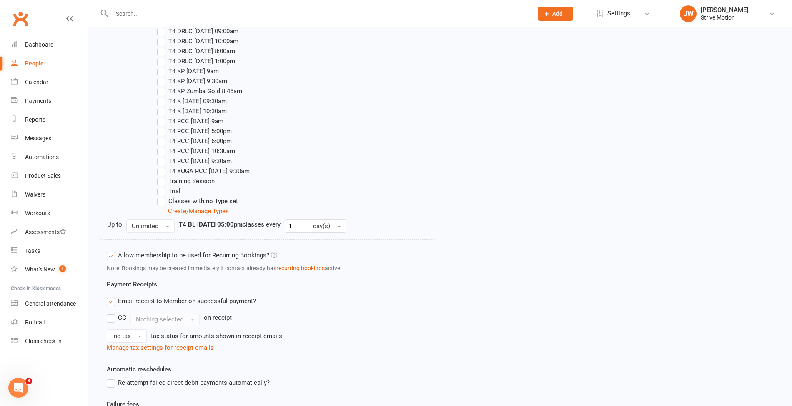
scroll to position [1425, 0]
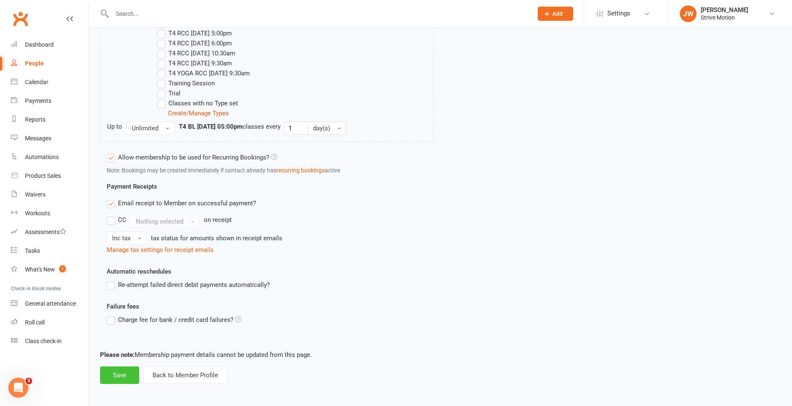
type input "T4 BL [DATE] 05:00pm run by qualified fitness instructor term 4 [DATE]- [DATE]"
click at [120, 368] on button "Save" at bounding box center [119, 376] width 39 height 18
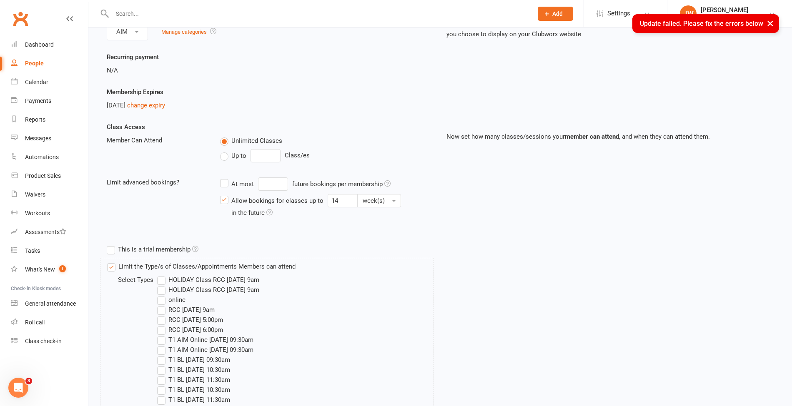
scroll to position [0, 0]
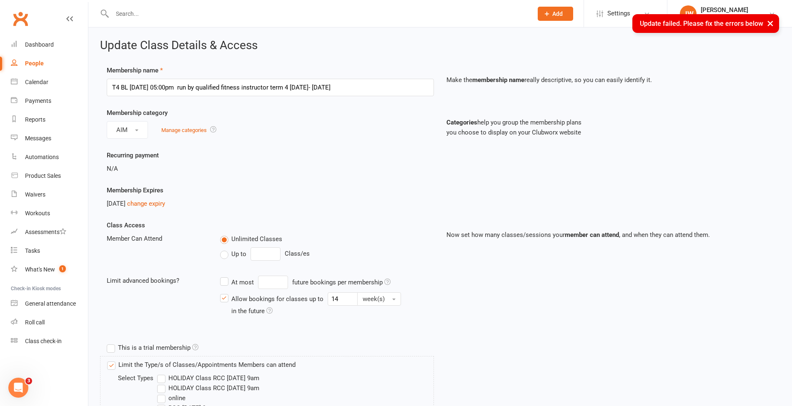
click at [704, 26] on div "× Update failed. Please fix the errors below" at bounding box center [705, 23] width 147 height 19
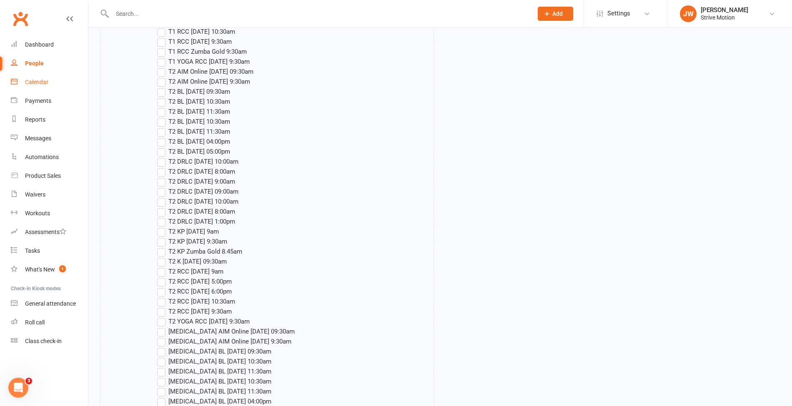
scroll to position [659, 0]
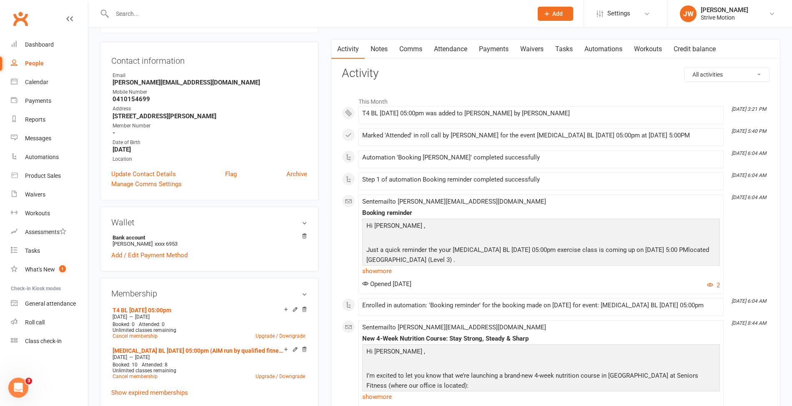
scroll to position [75, 0]
click at [294, 309] on div "Add make-up class" at bounding box center [315, 309] width 47 height 9
click at [294, 308] on icon at bounding box center [295, 308] width 4 height 4
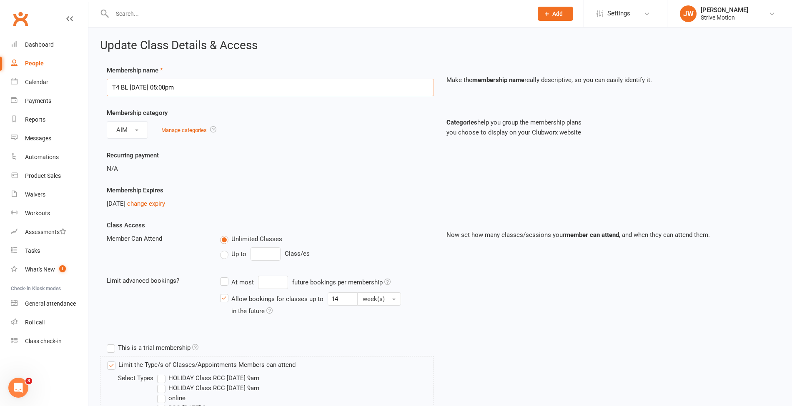
click at [215, 85] on input "T4 BL [DATE] 05:00pm" at bounding box center [270, 88] width 327 height 18
paste input "(run by qualified fitness instructor term 4 [DATE]- [DATE])"
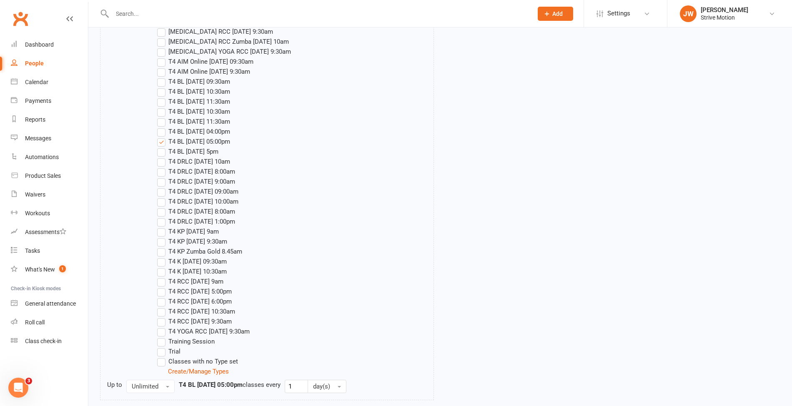
scroll to position [1425, 0]
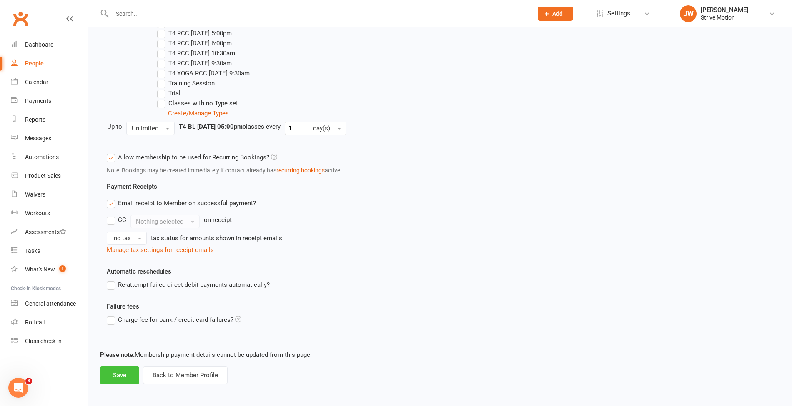
type input "T4 BL [DATE] 05:00pm (run by qualified fitness instructor term 4 [DATE]- [DATE])"
click at [117, 376] on button "Save" at bounding box center [119, 376] width 39 height 18
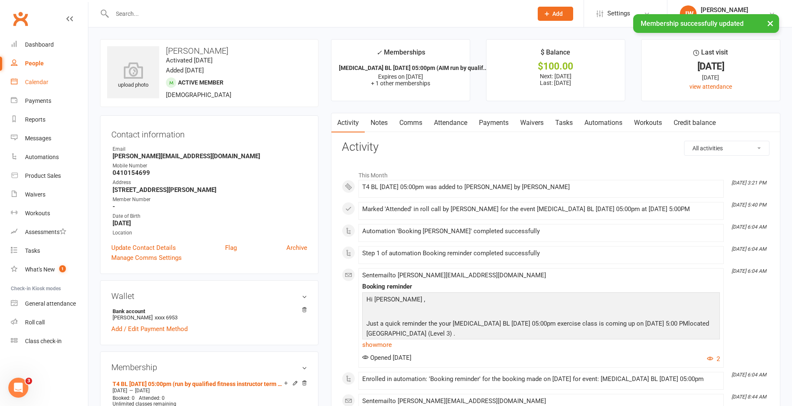
click at [49, 83] on link "Calendar" at bounding box center [49, 82] width 77 height 19
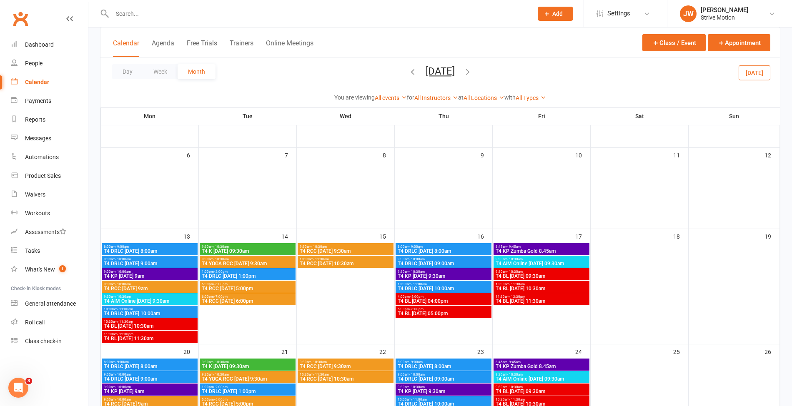
scroll to position [112, 0]
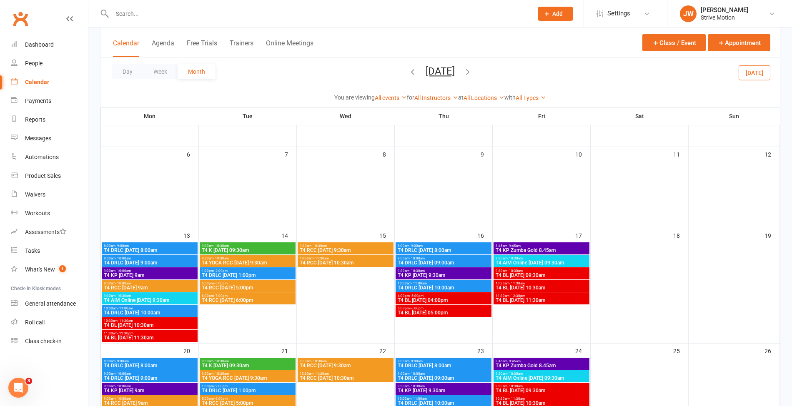
click at [427, 313] on span "T4 BL [DATE] 05:00pm" at bounding box center [443, 312] width 93 height 5
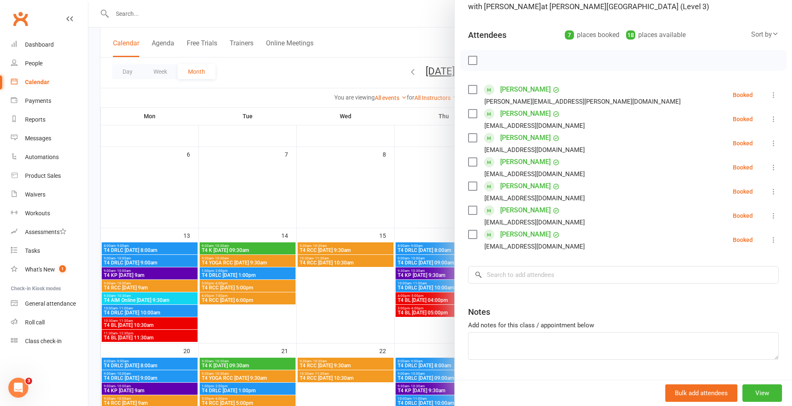
scroll to position [73, 0]
click at [549, 279] on input "search" at bounding box center [623, 275] width 310 height 18
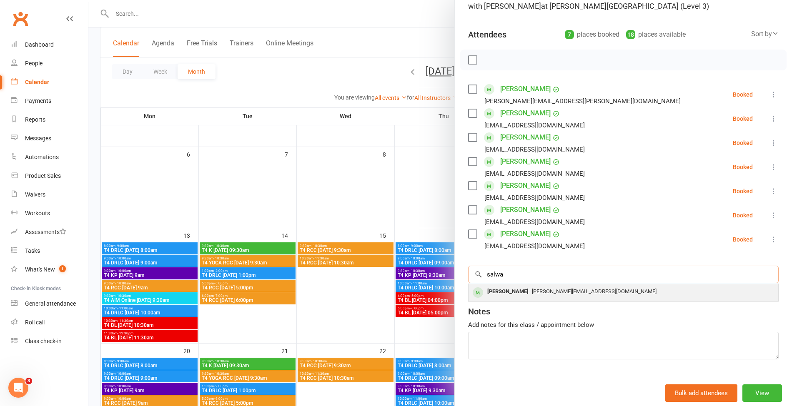
type input "salwa"
click at [535, 289] on span "[PERSON_NAME][EMAIL_ADDRESS][DOMAIN_NAME]" at bounding box center [594, 291] width 125 height 6
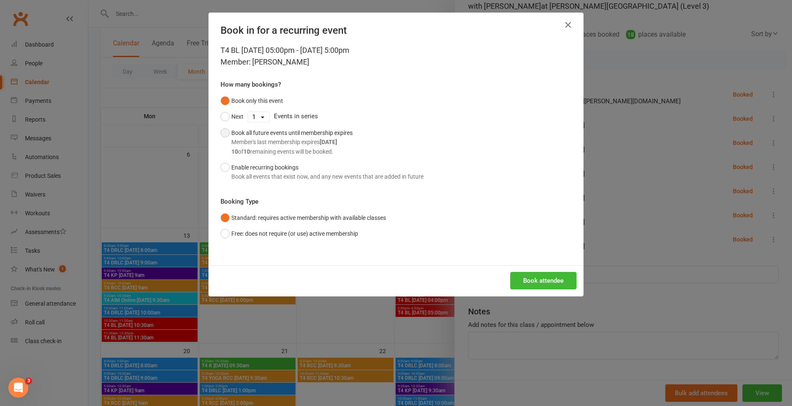
click at [299, 128] on div "Book all future events until membership expires Member's last membership expire…" at bounding box center [291, 142] width 121 height 28
click at [533, 283] on button "Book attendee" at bounding box center [543, 281] width 66 height 18
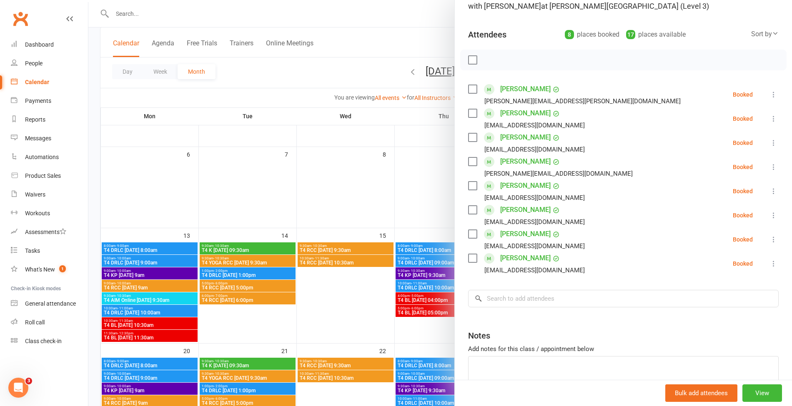
click at [344, 23] on div at bounding box center [440, 203] width 704 height 406
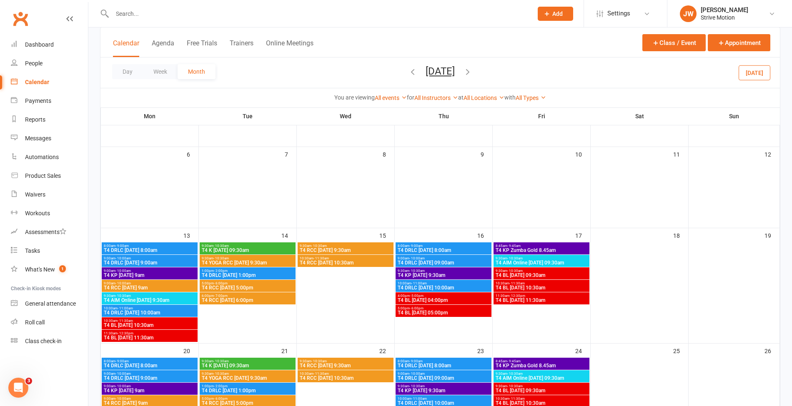
click at [292, 20] on div at bounding box center [313, 13] width 427 height 27
click at [236, 20] on div at bounding box center [313, 13] width 427 height 27
click at [169, 13] on input "text" at bounding box center [318, 14] width 417 height 12
click at [171, 13] on input "text" at bounding box center [318, 14] width 417 height 12
click at [162, 18] on input "text" at bounding box center [318, 14] width 417 height 12
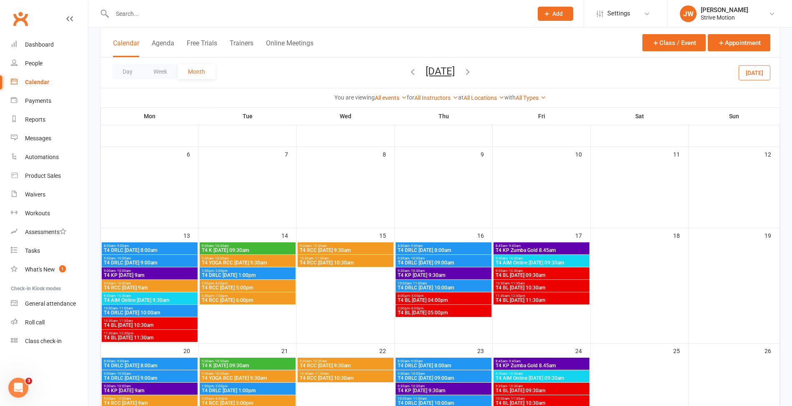
click at [198, 8] on input "text" at bounding box center [318, 14] width 417 height 12
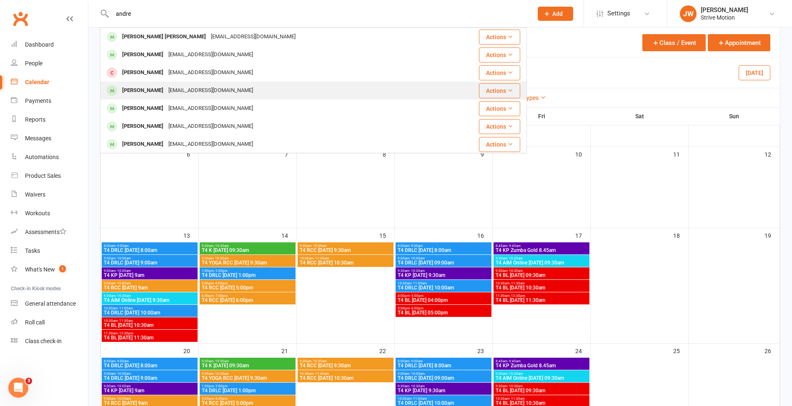
type input "andre"
click at [166, 87] on div "[EMAIL_ADDRESS][DOMAIN_NAME]" at bounding box center [211, 91] width 90 height 12
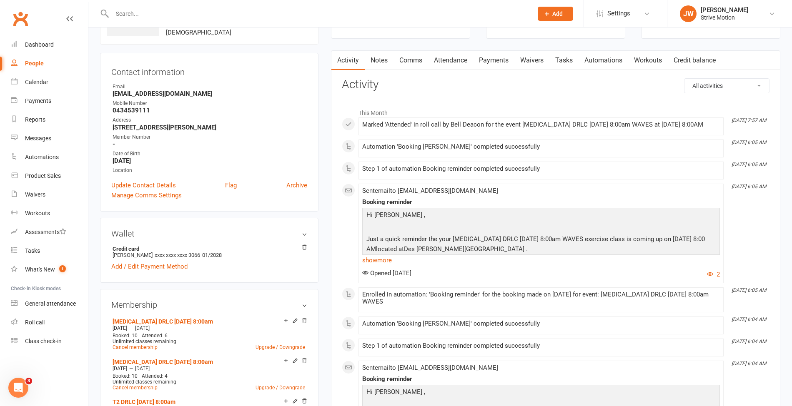
scroll to position [60, 0]
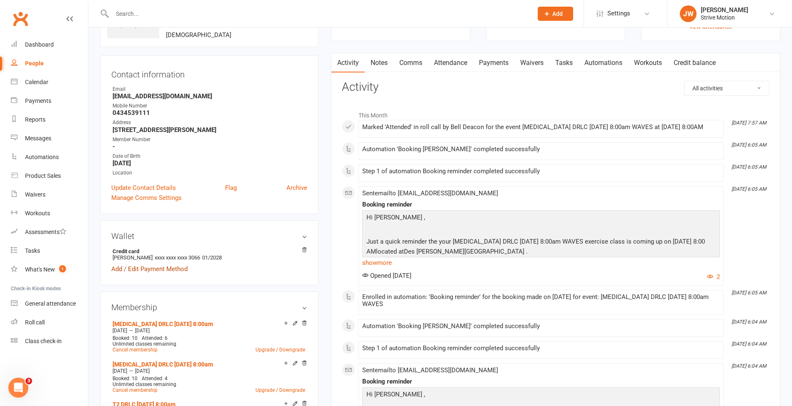
click at [169, 273] on link "Add / Edit Payment Method" at bounding box center [149, 269] width 76 height 10
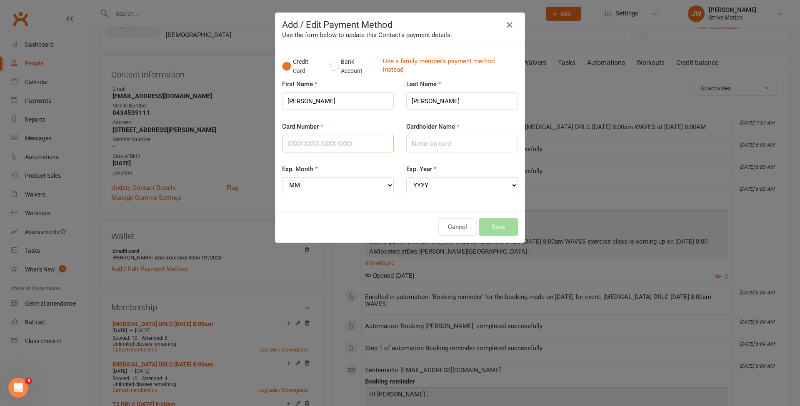
click at [331, 139] on input "Card Number" at bounding box center [338, 144] width 112 height 18
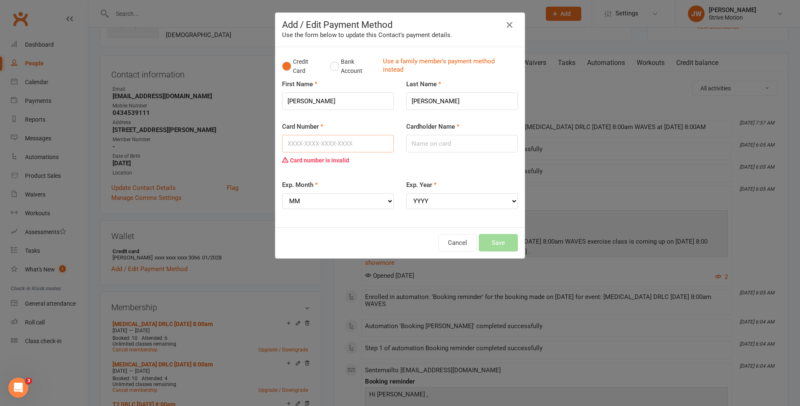
click at [310, 145] on input "Card Number" at bounding box center [338, 144] width 112 height 18
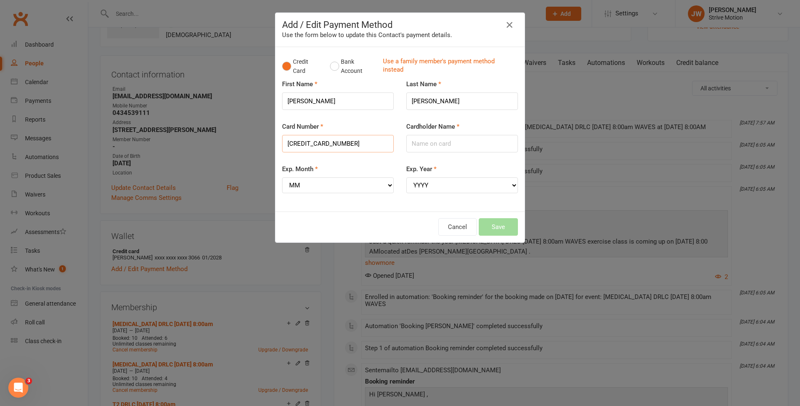
type input "[CREDIT_CARD_NUMBER]"
click at [429, 143] on input "Cardholder Name" at bounding box center [462, 144] width 112 height 18
type input "[PERSON_NAME]"
click at [370, 173] on div "Exp. Month MM 01 02 03 04 05 06 07 08 09 10 11 12" at bounding box center [338, 178] width 112 height 29
click at [357, 180] on select "MM 01 02 03 04 05 06 07 08 09 10 11 12" at bounding box center [338, 186] width 112 height 16
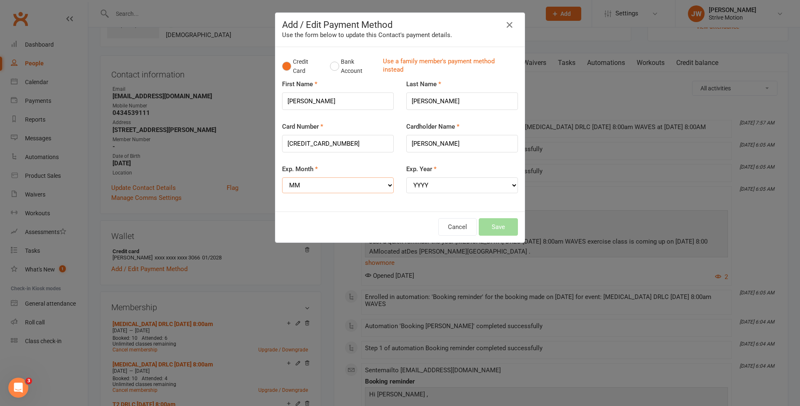
select select "01"
click at [282, 178] on select "MM 01 02 03 04 05 06 07 08 09 10 11 12" at bounding box center [338, 186] width 112 height 16
click at [418, 185] on select "YYYY 2025 2026 2027 2028 2029 2030 2031 2032 2033 2034" at bounding box center [462, 186] width 112 height 16
select select "2028"
click at [406, 178] on select "YYYY 2025 2026 2027 2028 2029 2030 2031 2032 2033 2034" at bounding box center [462, 186] width 112 height 16
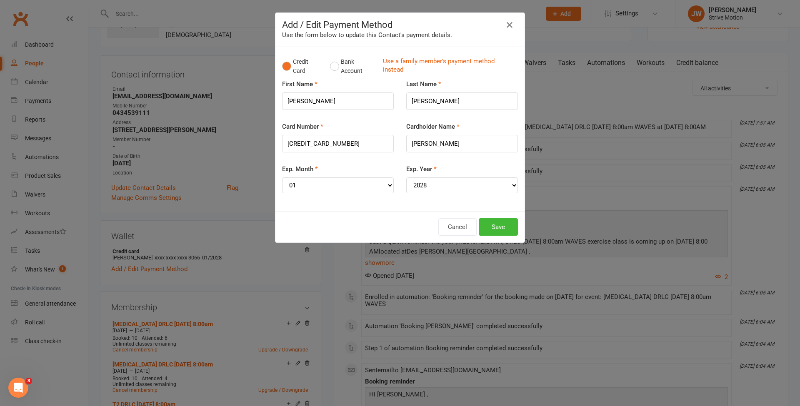
click at [442, 158] on div "Cardholder Name [PERSON_NAME]" at bounding box center [462, 143] width 124 height 43
click at [443, 145] on input "[PERSON_NAME]" at bounding box center [462, 144] width 112 height 18
type input "[PERSON_NAME]"
click at [503, 228] on button "Save" at bounding box center [498, 227] width 39 height 18
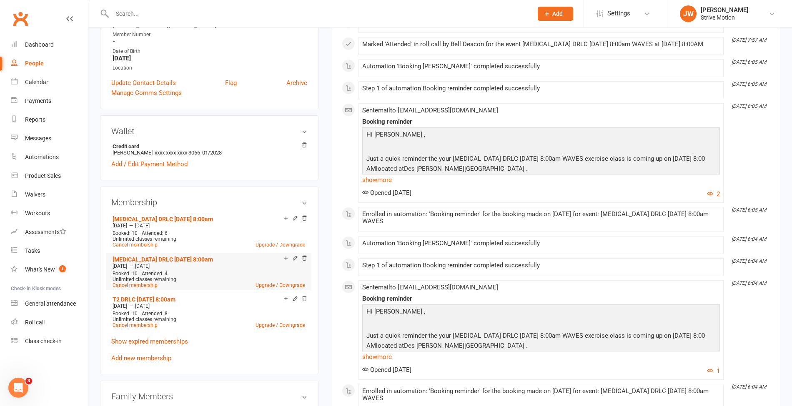
scroll to position [167, 0]
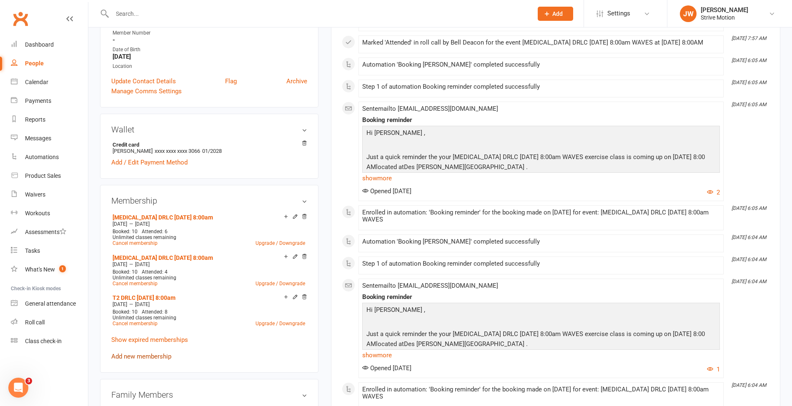
click at [139, 358] on link "Add new membership" at bounding box center [141, 357] width 60 height 8
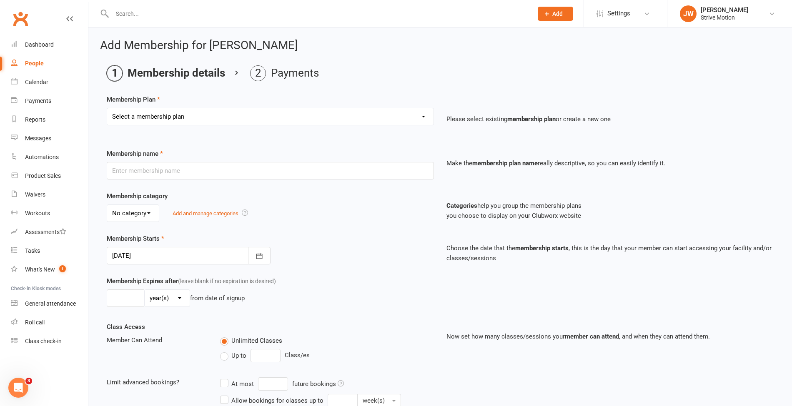
click at [202, 108] on select "Select a membership plan Create new Membership Plan T4 RCC [DATE] 9am T4 BL [DA…" at bounding box center [270, 116] width 326 height 17
select select "17"
click at [107, 108] on select "Select a membership plan Create new Membership Plan T4 RCC [DATE] 9am T4 BL [DA…" at bounding box center [270, 116] width 326 height 17
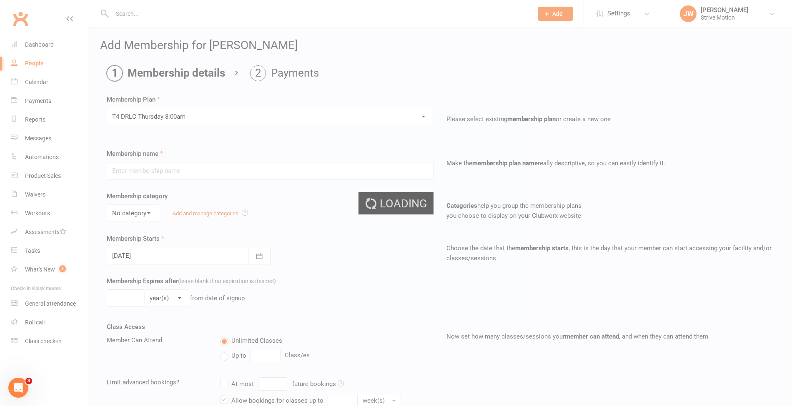
type input "T4 DRLC [DATE] 8:00am"
select select "3"
type input "20"
select select "1"
type input "11"
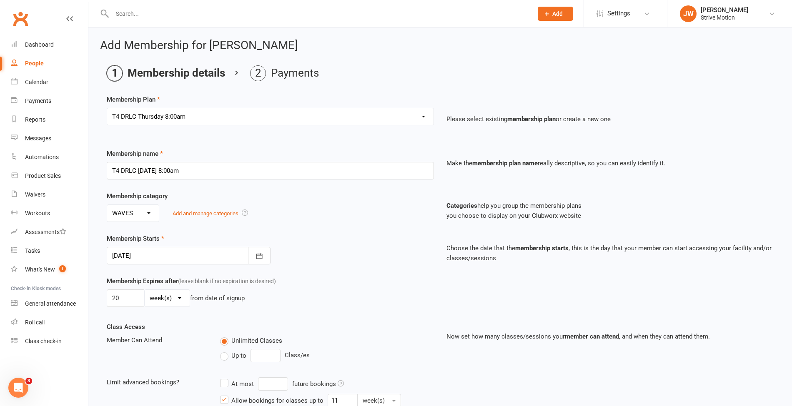
type input "[DATE]"
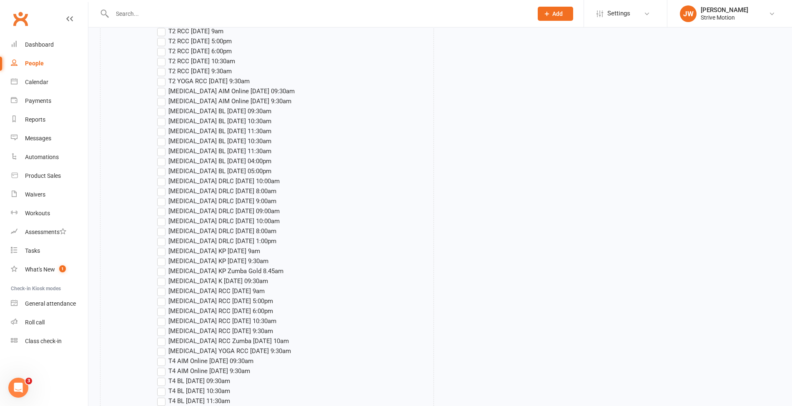
scroll to position [1354, 0]
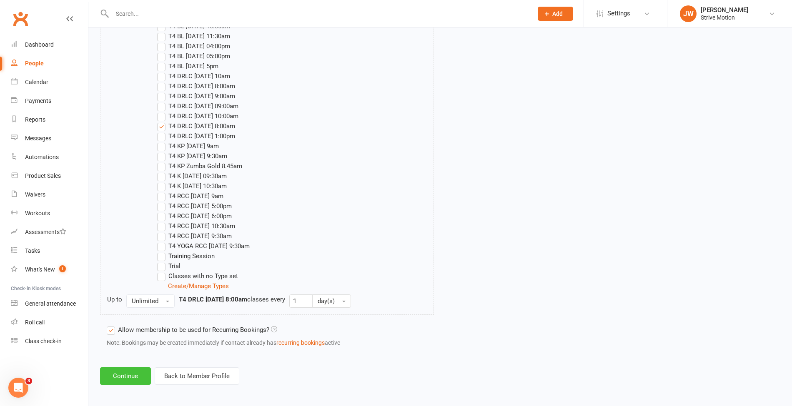
click at [138, 372] on button "Continue" at bounding box center [125, 377] width 51 height 18
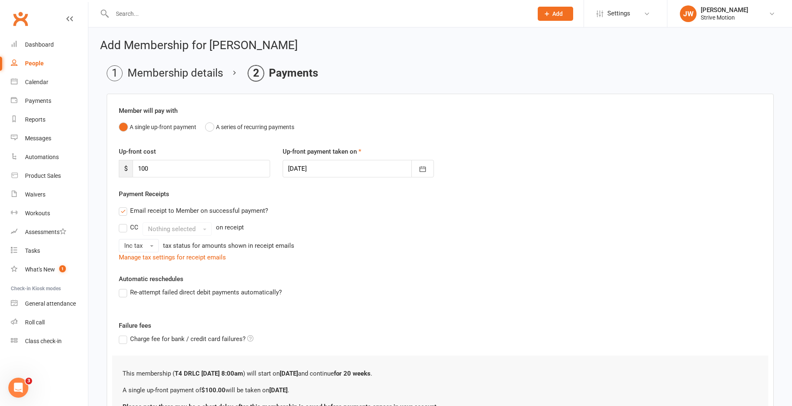
scroll to position [79, 0]
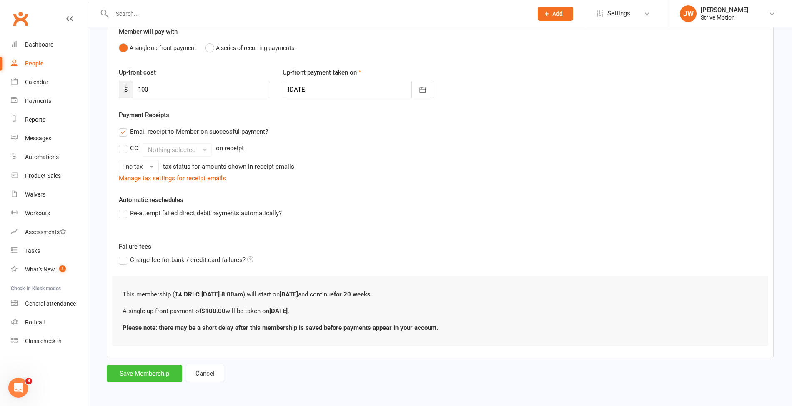
click at [145, 373] on button "Save Membership" at bounding box center [144, 374] width 75 height 18
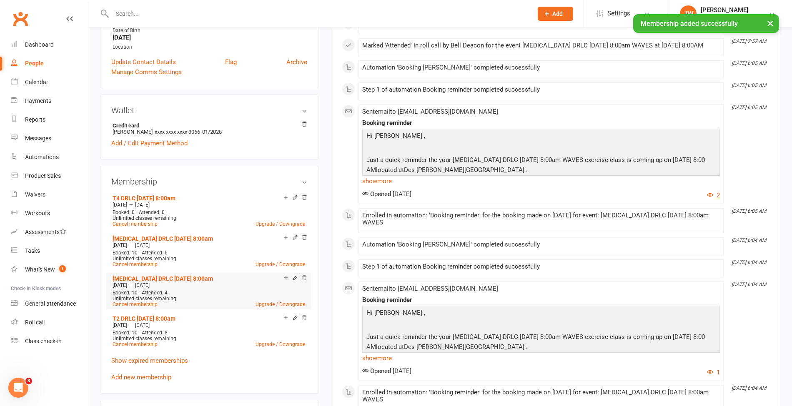
scroll to position [187, 0]
click at [143, 375] on link "Add new membership" at bounding box center [141, 377] width 60 height 8
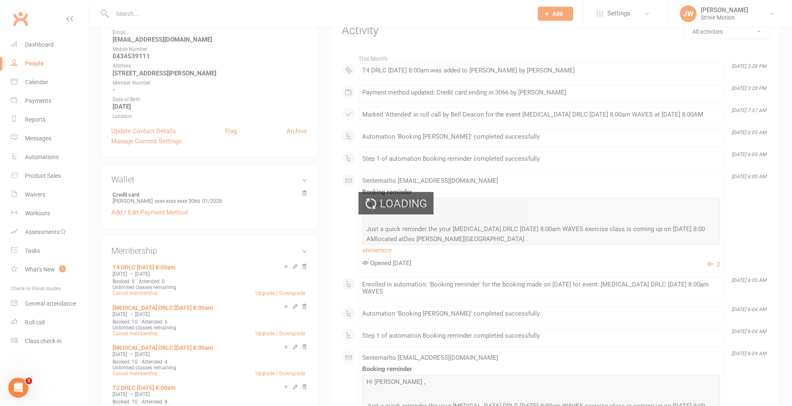
scroll to position [0, 0]
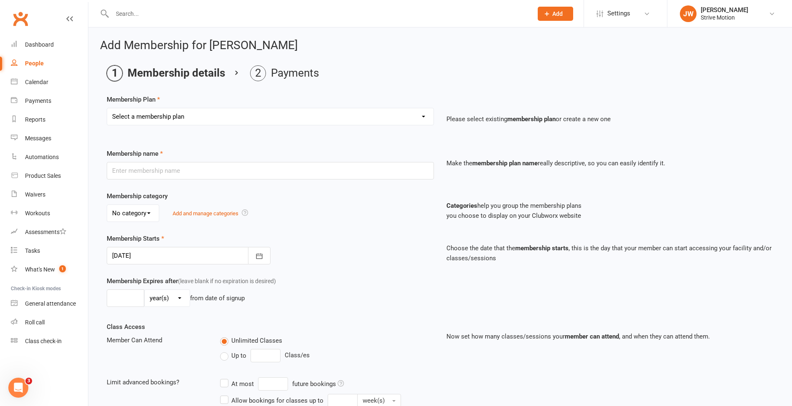
click at [200, 122] on select "Select a membership plan Create new Membership Plan T4 RCC [DATE] 9am T4 BL [DA…" at bounding box center [270, 116] width 326 height 17
select select "5"
click at [107, 108] on select "Select a membership plan Create new Membership Plan T4 RCC [DATE] 9am T4 BL [DA…" at bounding box center [270, 116] width 326 height 17
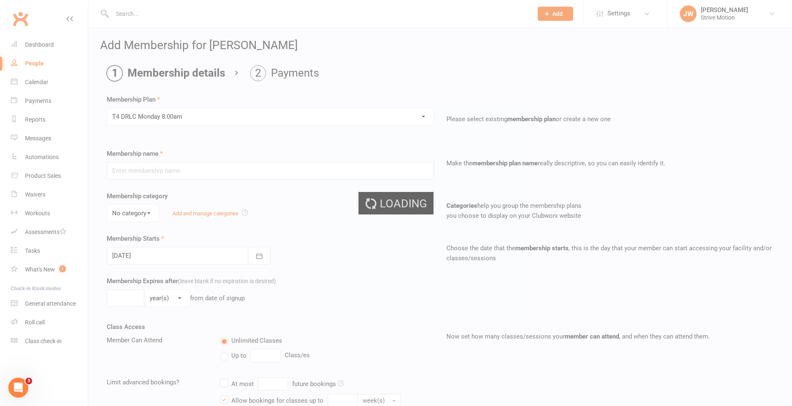
type input "T4 DRLC [DATE] 8:00am"
select select "3"
type input "20"
select select "1"
type input "11"
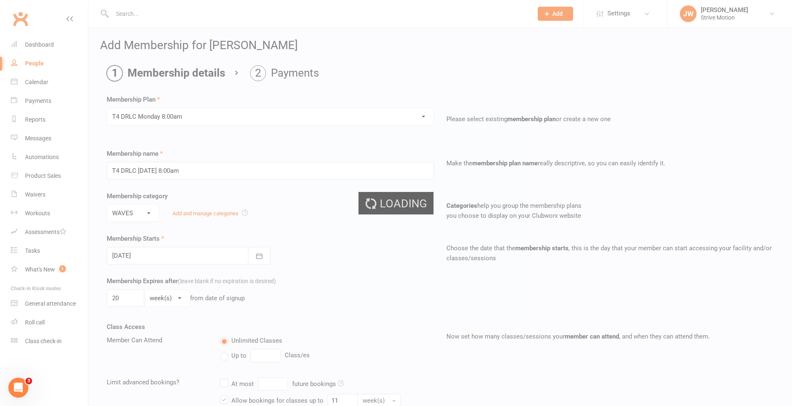
type input "[DATE]"
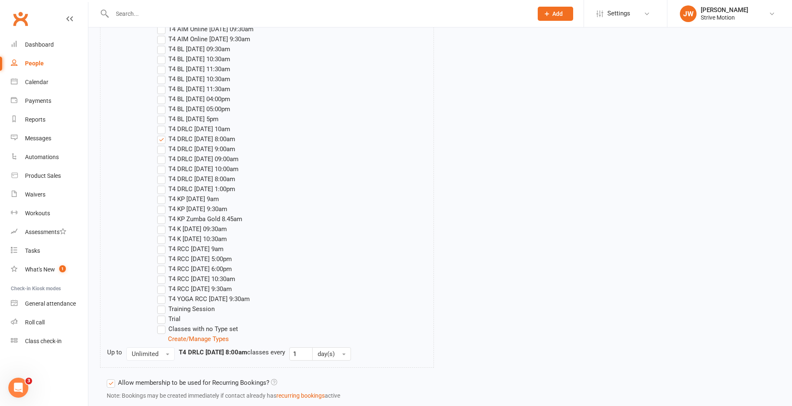
scroll to position [1354, 0]
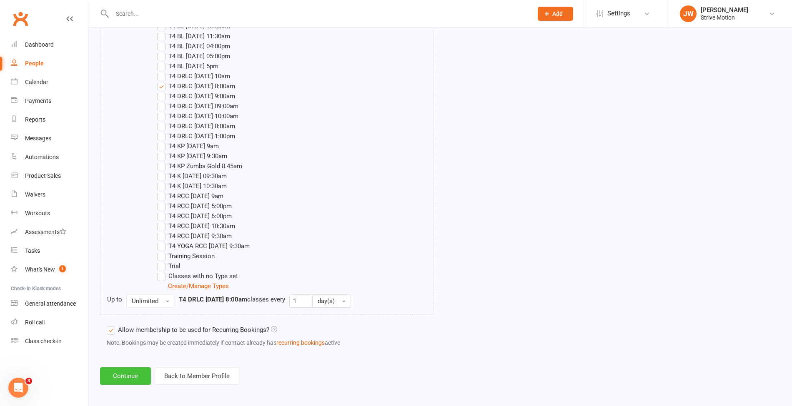
click at [127, 373] on button "Continue" at bounding box center [125, 377] width 51 height 18
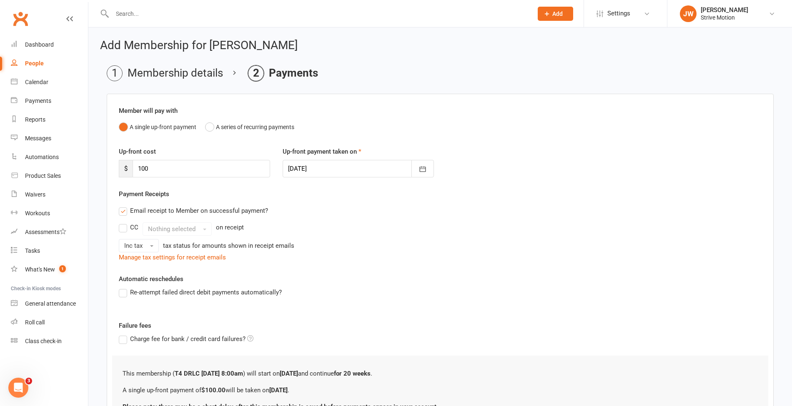
scroll to position [79, 0]
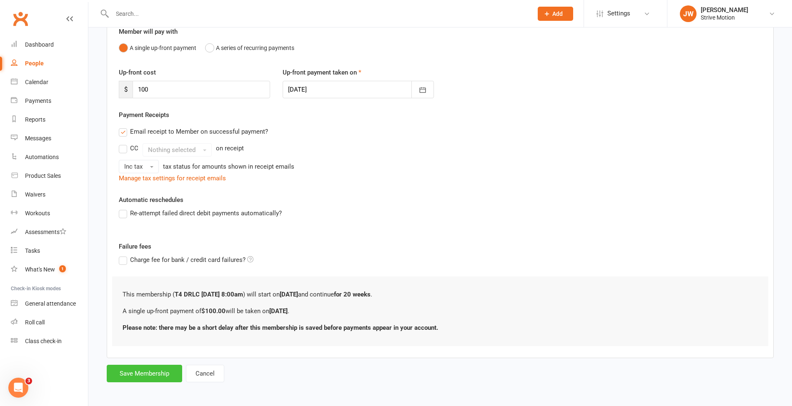
click at [142, 377] on button "Save Membership" at bounding box center [144, 374] width 75 height 18
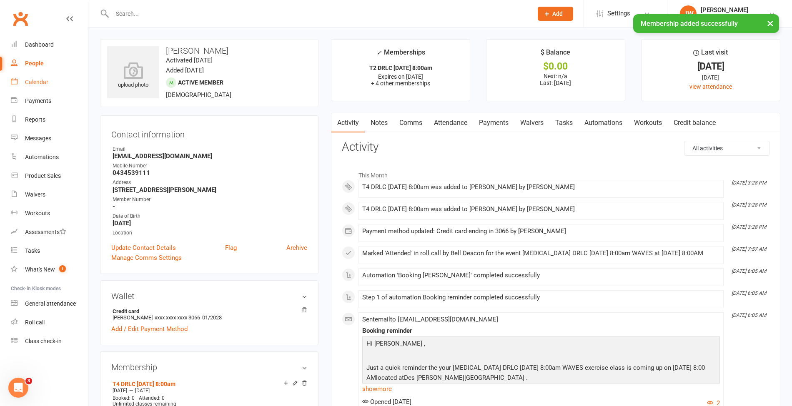
click at [36, 88] on link "Calendar" at bounding box center [49, 82] width 77 height 19
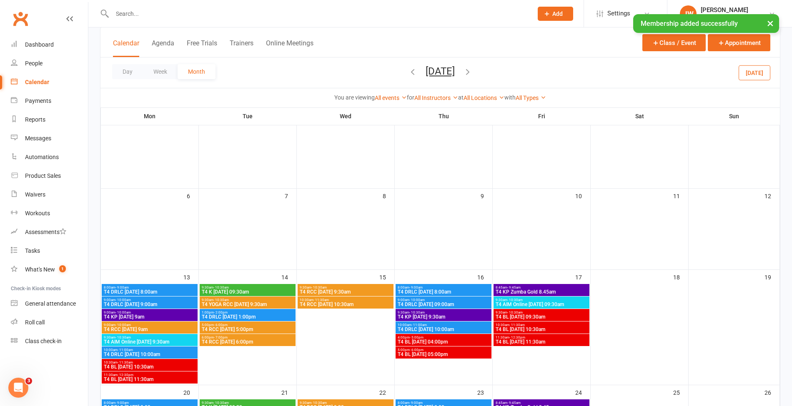
scroll to position [72, 0]
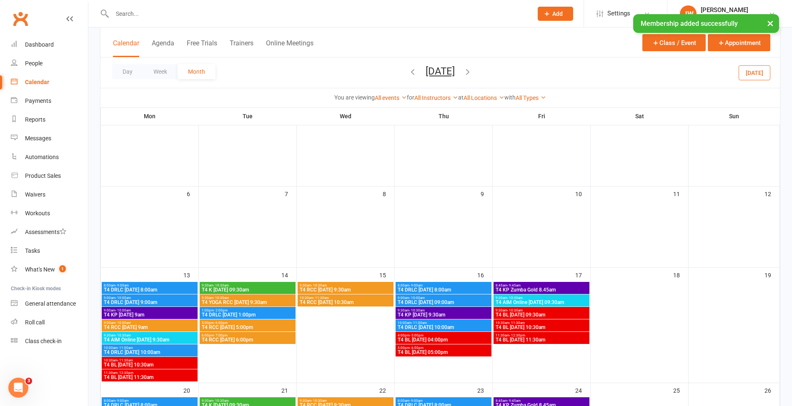
click at [163, 286] on span "8:00am - 9:00am" at bounding box center [149, 286] width 93 height 4
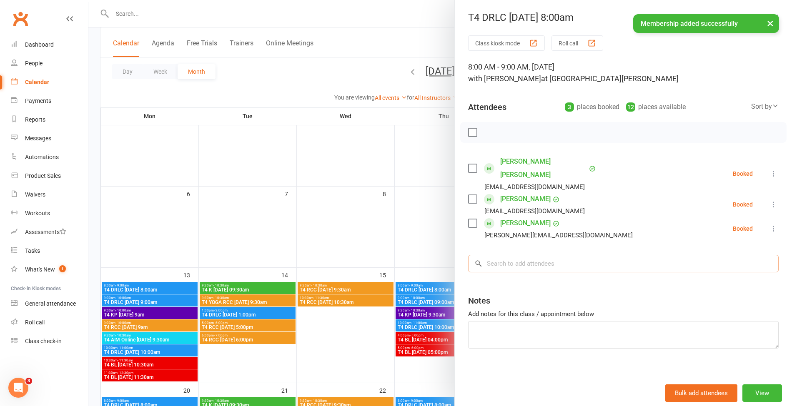
click at [580, 255] on input "search" at bounding box center [623, 264] width 310 height 18
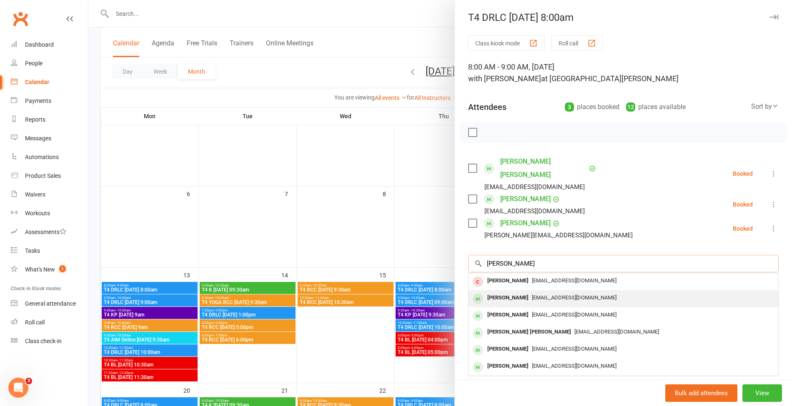
type input "[PERSON_NAME]"
click at [501, 292] on div "[PERSON_NAME]" at bounding box center [508, 298] width 48 height 12
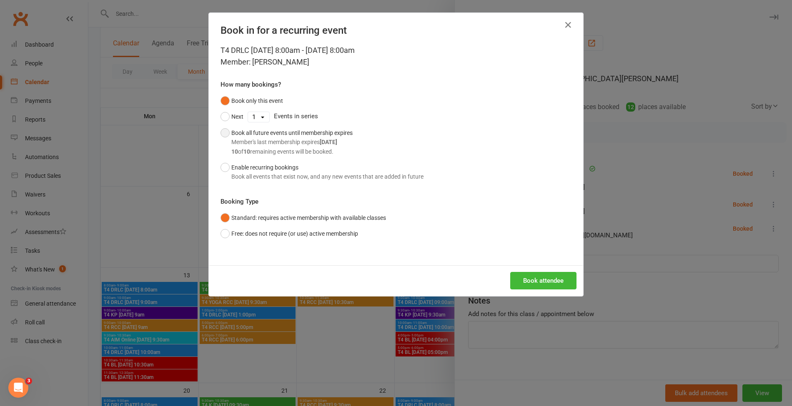
click at [305, 135] on div "Book all future events until membership expires Member's last membership expire…" at bounding box center [291, 142] width 121 height 28
click at [523, 275] on button "Book attendee" at bounding box center [543, 281] width 66 height 18
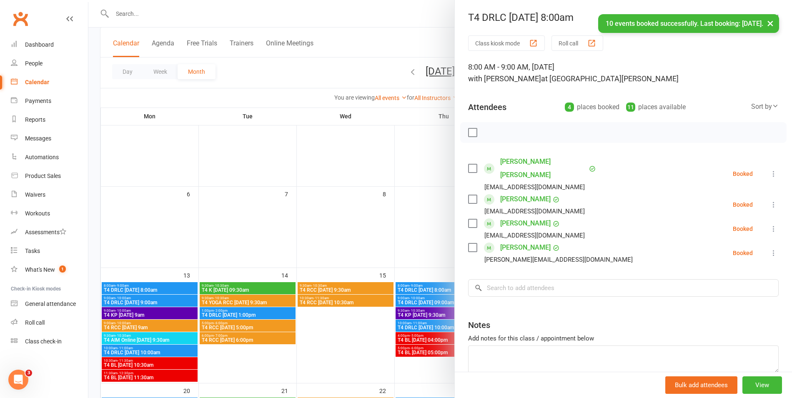
click at [354, 61] on div at bounding box center [440, 199] width 704 height 398
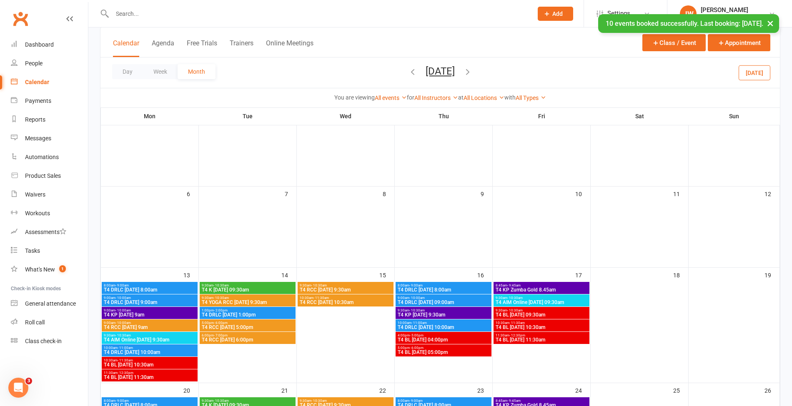
click at [421, 290] on span "T4 DRLC [DATE] 8:00am" at bounding box center [443, 290] width 93 height 5
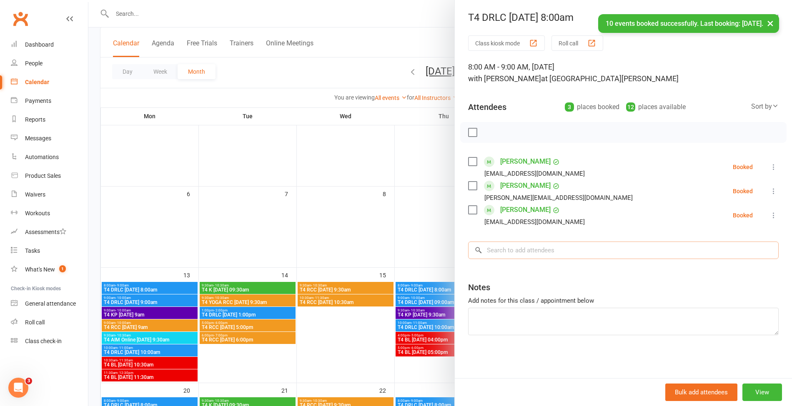
click at [528, 254] on input "search" at bounding box center [623, 251] width 310 height 18
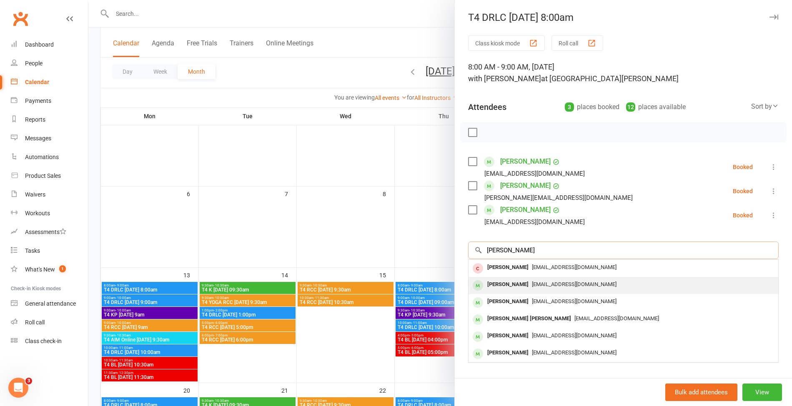
type input "[PERSON_NAME]"
click at [508, 283] on div "[PERSON_NAME]" at bounding box center [508, 285] width 48 height 12
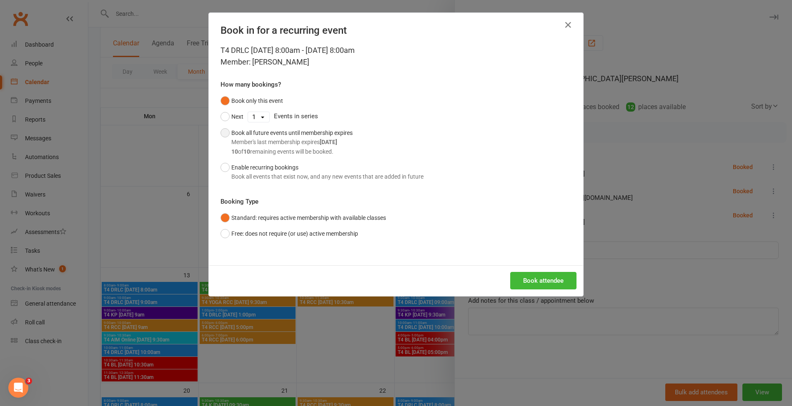
click at [304, 156] on button "Book all future events until membership expires Member's last membership expire…" at bounding box center [286, 142] width 132 height 35
click at [545, 283] on button "Book attendee" at bounding box center [543, 281] width 66 height 18
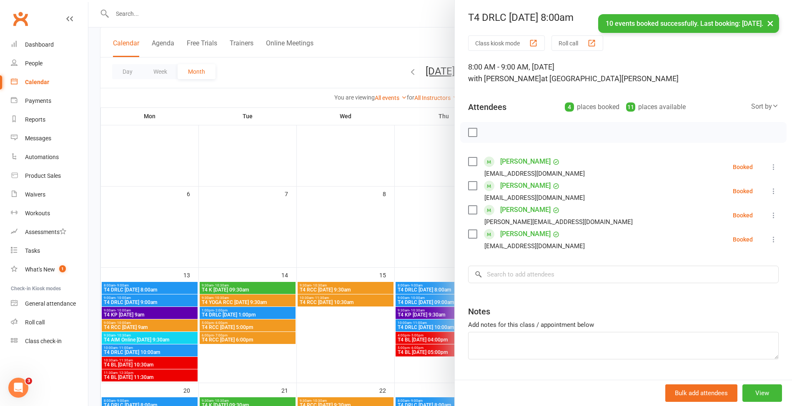
click at [204, 14] on div "× 10 events booked successfully. Last booking: [DATE]." at bounding box center [390, 14] width 781 height 0
click at [143, 14] on div "× 10 events booked successfully. Last booking: [DATE]." at bounding box center [390, 14] width 781 height 0
click at [245, 14] on div "× 10 events booked successfully. Last booking: [DATE]." at bounding box center [390, 14] width 781 height 0
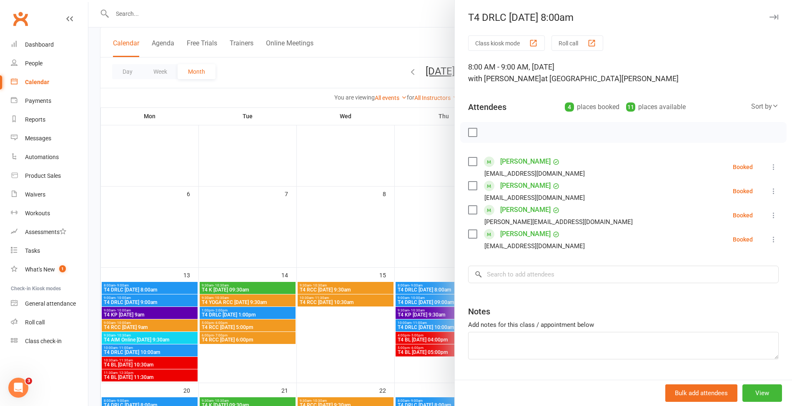
click at [333, 13] on div at bounding box center [440, 203] width 704 height 406
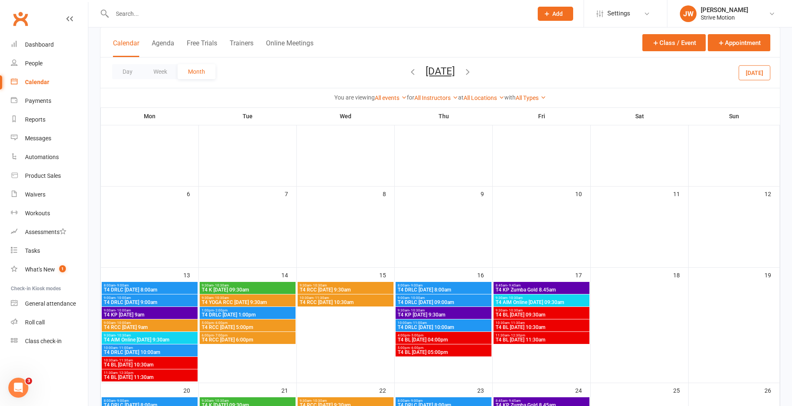
click at [274, 13] on input "text" at bounding box center [318, 14] width 417 height 12
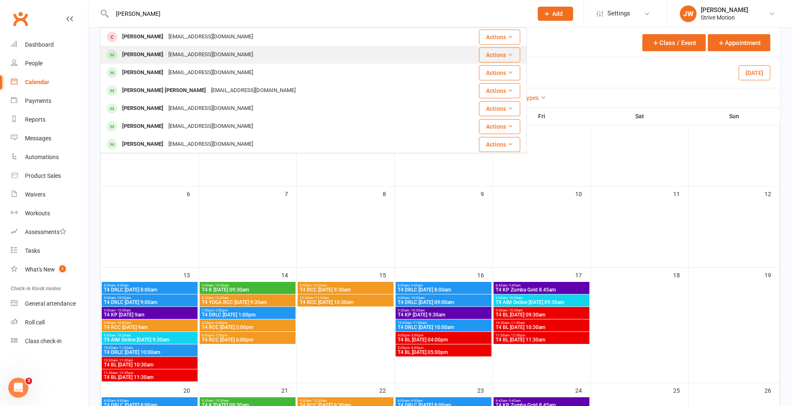
type input "[PERSON_NAME]"
click at [159, 52] on div "[PERSON_NAME]" at bounding box center [143, 55] width 46 height 12
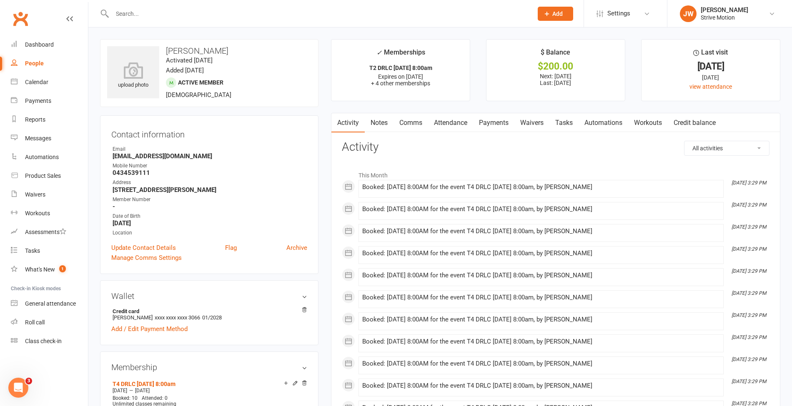
click at [488, 127] on link "Payments" at bounding box center [493, 122] width 41 height 19
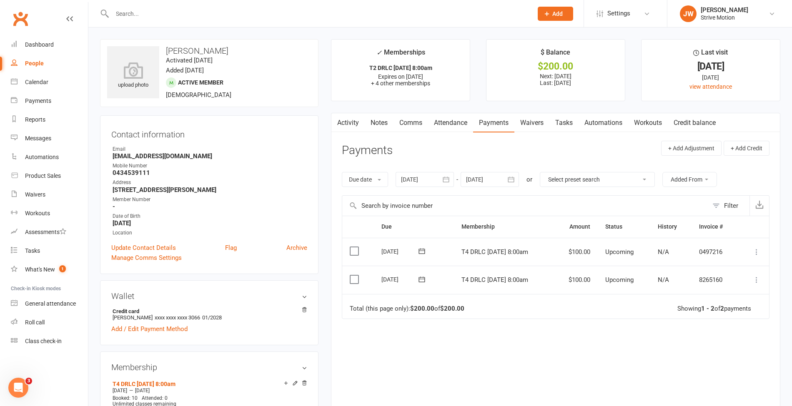
click at [757, 249] on icon at bounding box center [756, 252] width 8 height 8
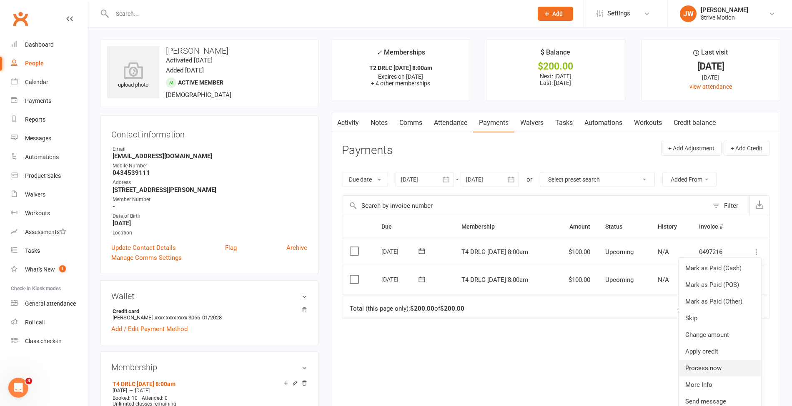
click at [713, 361] on link "Process now" at bounding box center [720, 368] width 83 height 17
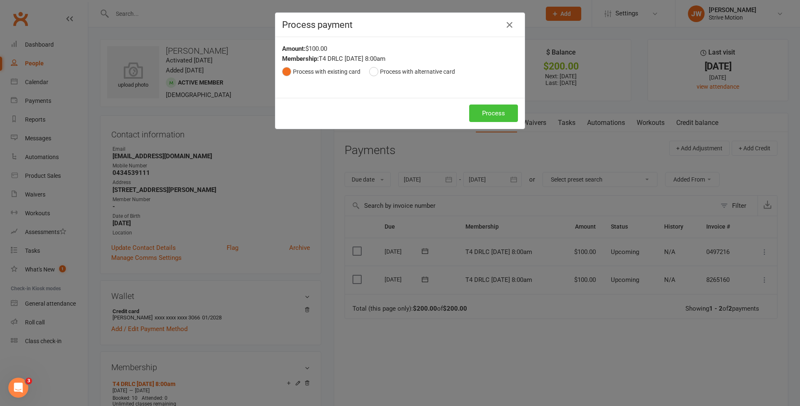
click at [498, 111] on button "Process" at bounding box center [493, 114] width 49 height 18
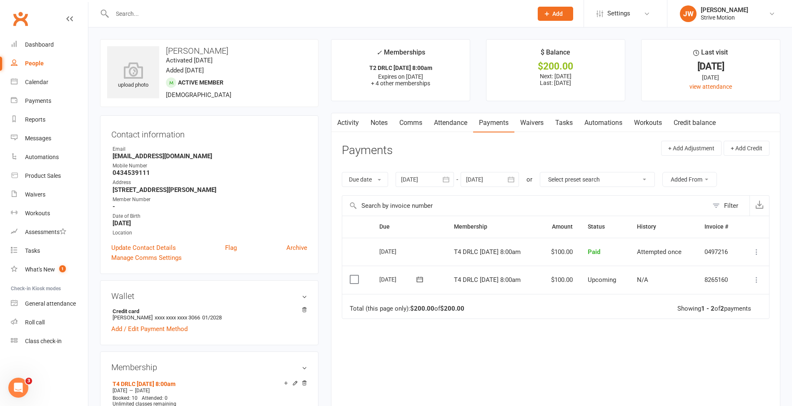
click at [756, 278] on icon at bounding box center [756, 280] width 8 height 8
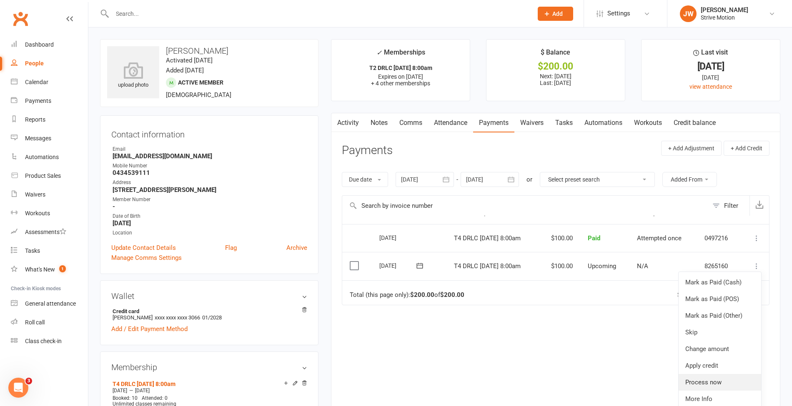
click at [704, 374] on link "Process now" at bounding box center [720, 382] width 83 height 17
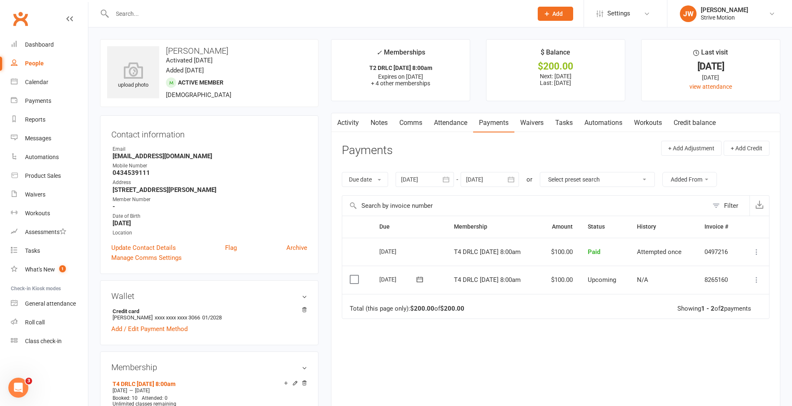
scroll to position [0, 0]
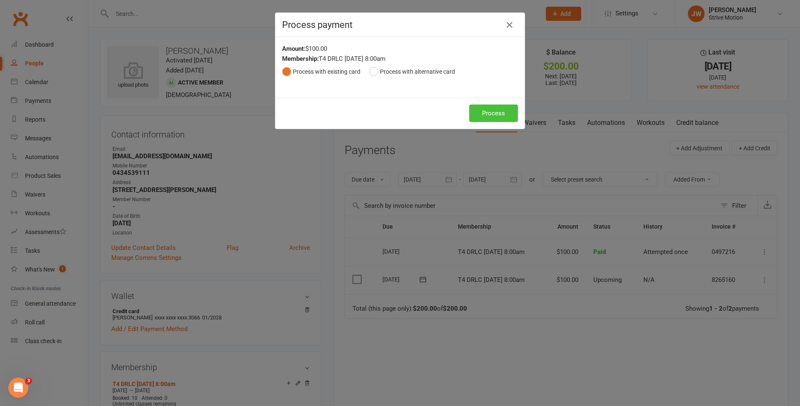
click at [496, 116] on button "Process" at bounding box center [493, 114] width 49 height 18
